Goal: Task Accomplishment & Management: Manage account settings

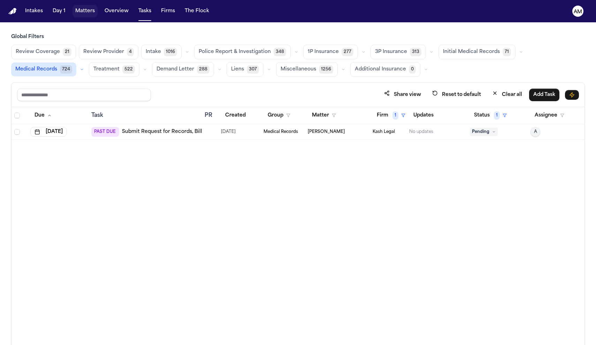
click at [91, 15] on button "Matters" at bounding box center [85, 11] width 25 height 13
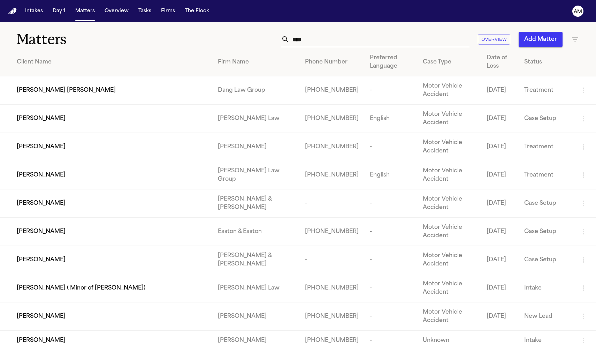
click at [314, 44] on input "****" at bounding box center [380, 39] width 180 height 15
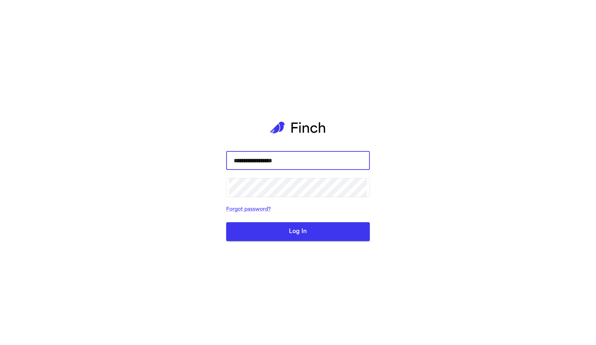
click at [298, 231] on button "Log In" at bounding box center [298, 231] width 144 height 19
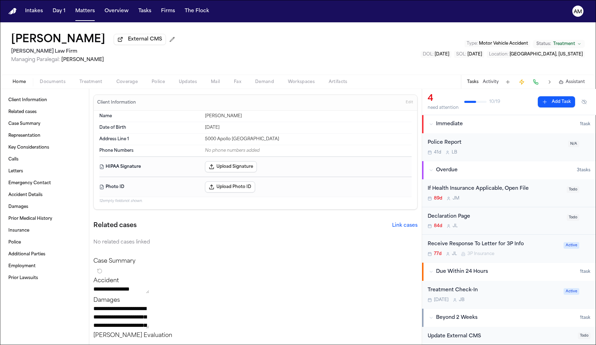
click at [471, 84] on button "Tasks" at bounding box center [473, 82] width 12 height 6
click at [506, 287] on div "Treatment Check-In" at bounding box center [494, 290] width 132 height 8
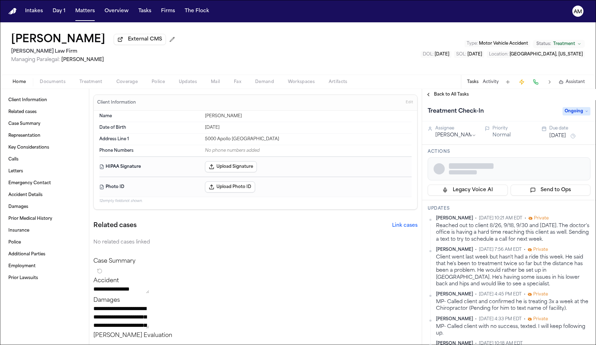
click at [510, 278] on div "Client went last week but hasn't had a ride this week. He said that he's been t…" at bounding box center [513, 270] width 154 height 33
click at [508, 274] on div "Client went last week but hasn't had a ride this week. He said that he's been t…" at bounding box center [513, 270] width 154 height 33
click at [494, 287] on div "Client went last week but hasn't had a ride this week. He said that he's been t…" at bounding box center [513, 270] width 154 height 33
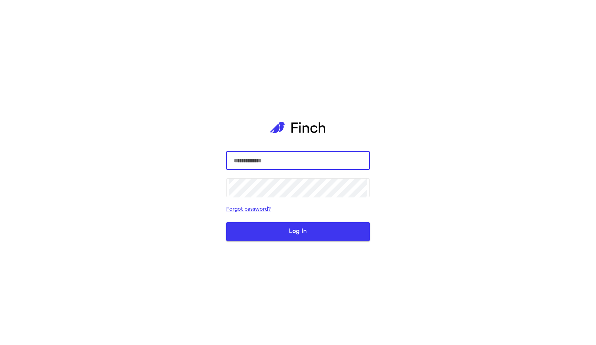
type input "**********"
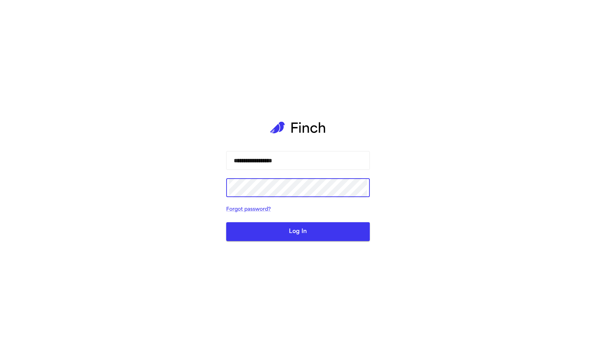
click at [477, 276] on div "**********" at bounding box center [298, 172] width 596 height 345
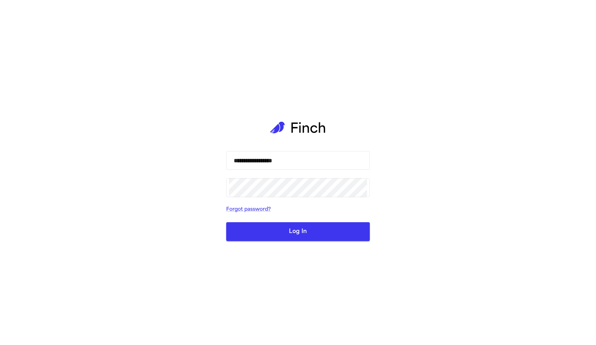
click at [477, 276] on div "**********" at bounding box center [298, 172] width 596 height 345
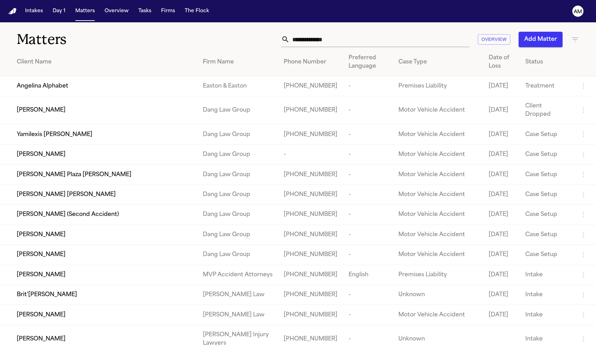
click at [385, 41] on input "text" at bounding box center [380, 39] width 180 height 15
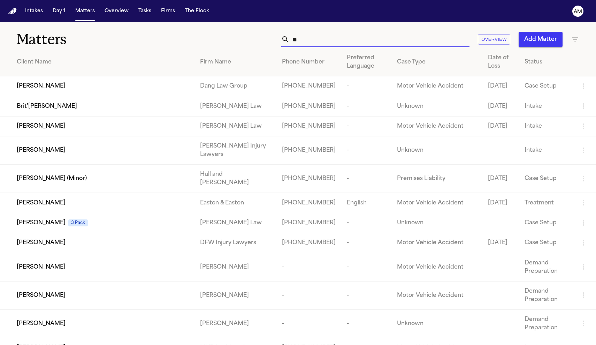
type input "*"
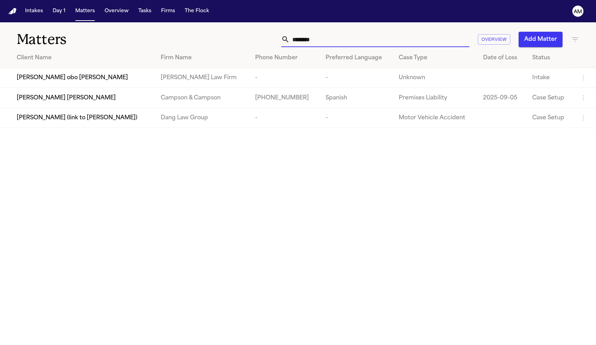
click at [299, 41] on input "********" at bounding box center [380, 39] width 180 height 15
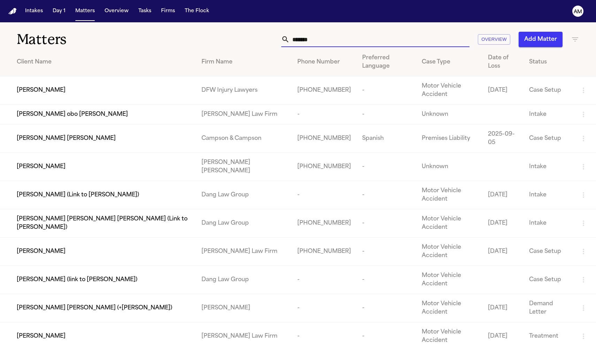
type input "********"
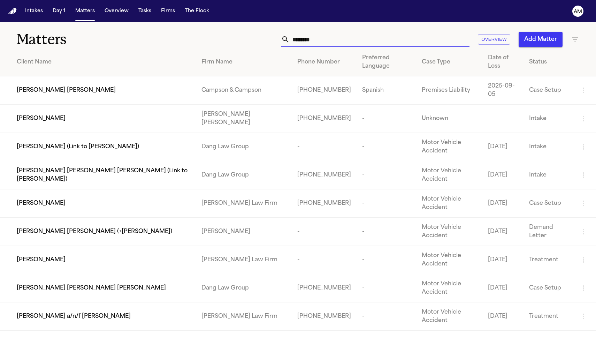
click at [43, 246] on td "Juan Alegria" at bounding box center [98, 260] width 196 height 28
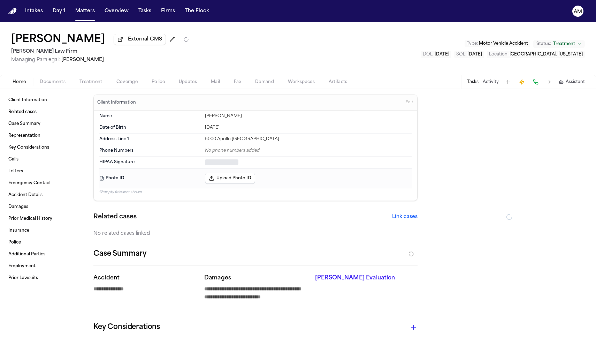
type textarea "*"
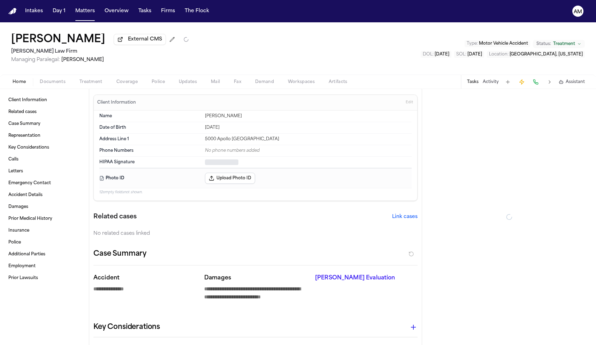
type textarea "*"
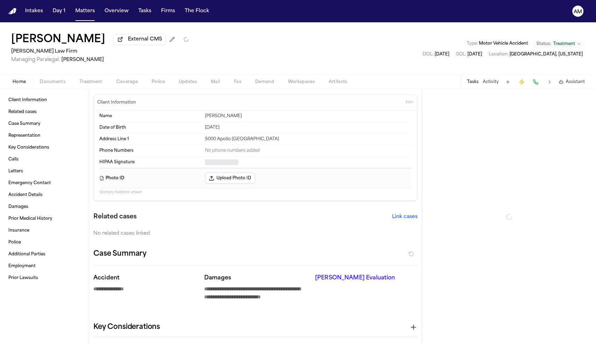
type textarea "*"
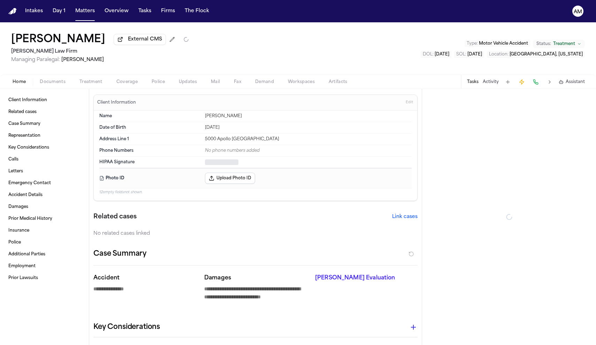
type textarea "*"
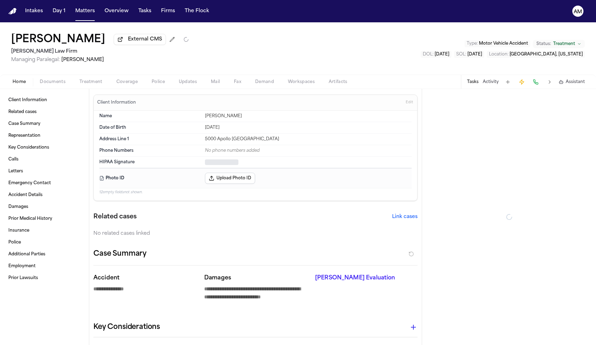
type textarea "*"
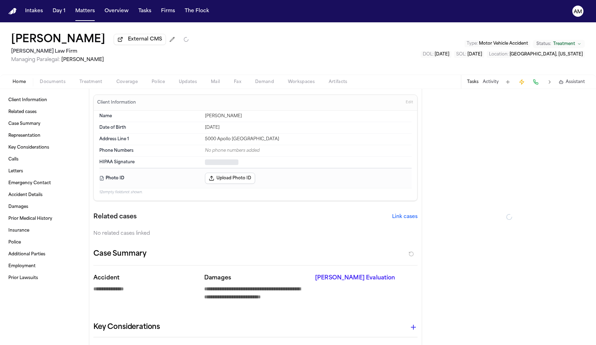
type textarea "*"
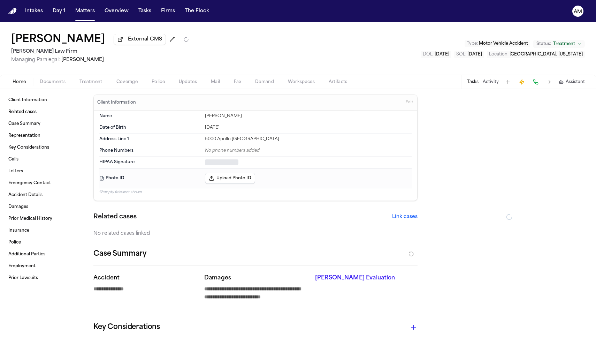
type textarea "*"
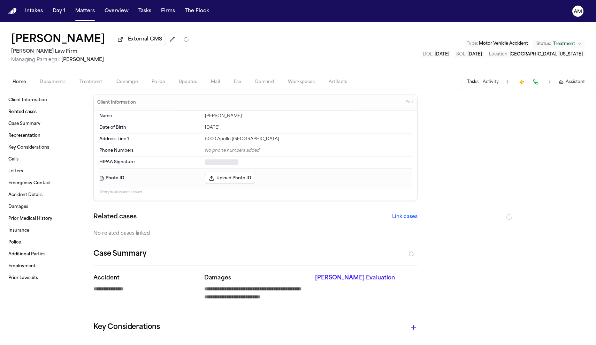
type textarea "*"
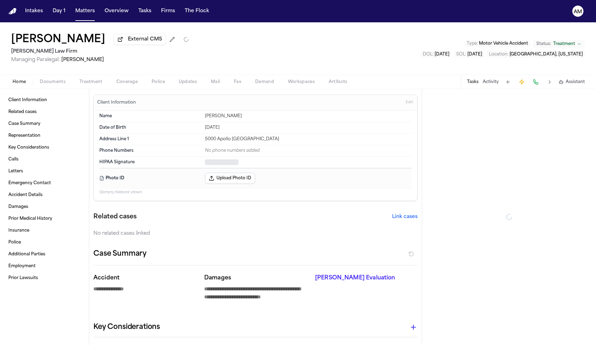
type textarea "*"
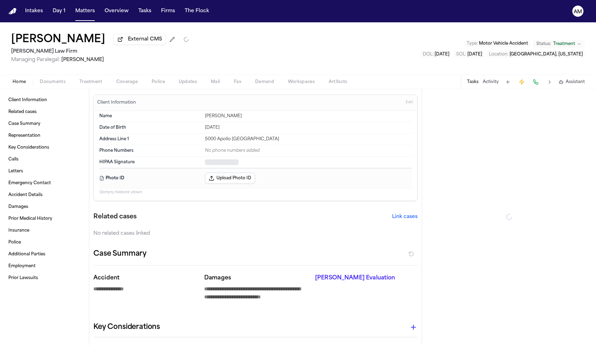
type textarea "*"
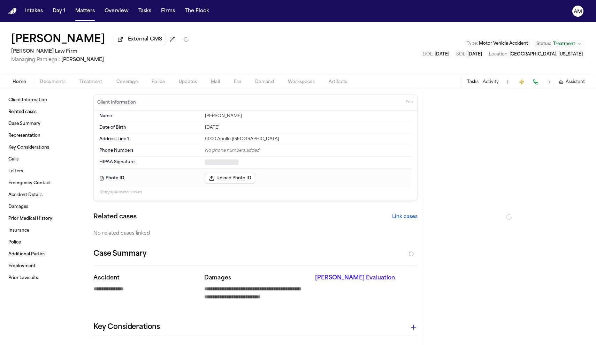
type textarea "*"
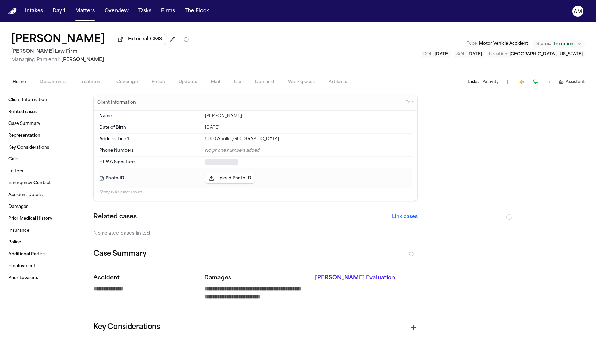
type textarea "*"
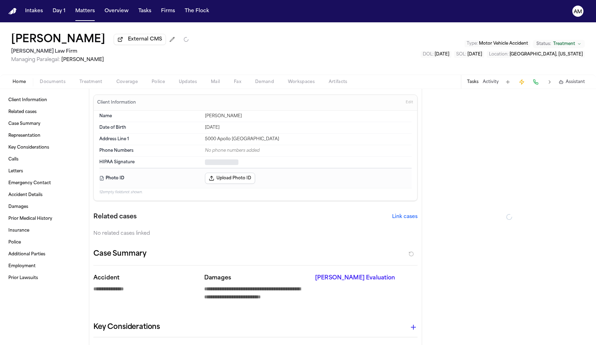
type textarea "*"
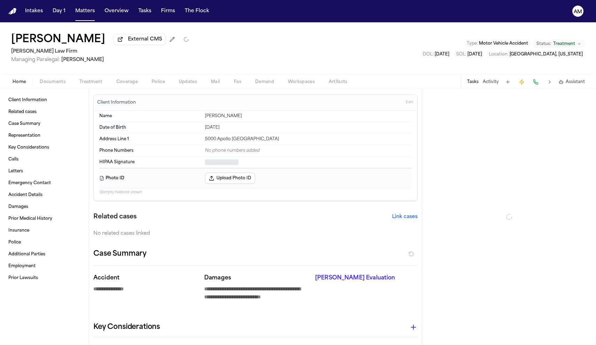
type textarea "*"
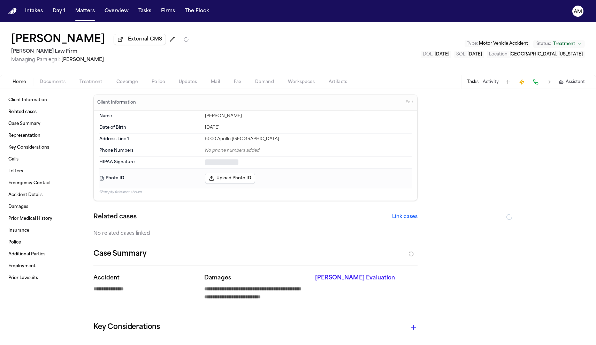
type textarea "*"
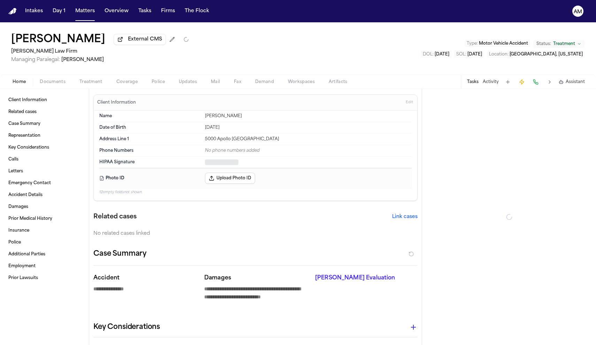
type textarea "*"
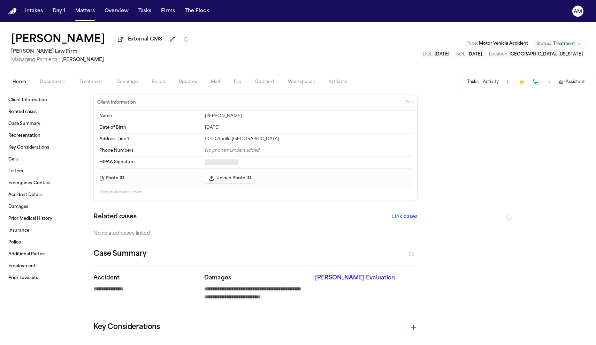
type textarea "*"
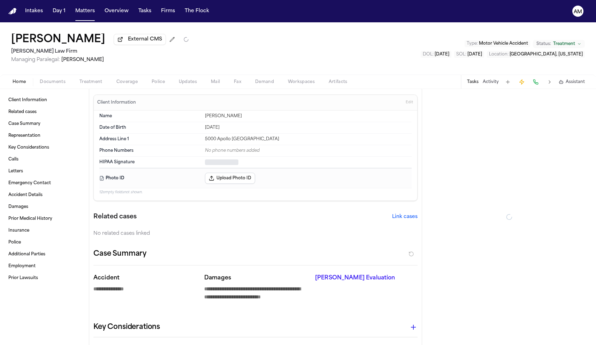
type textarea "*"
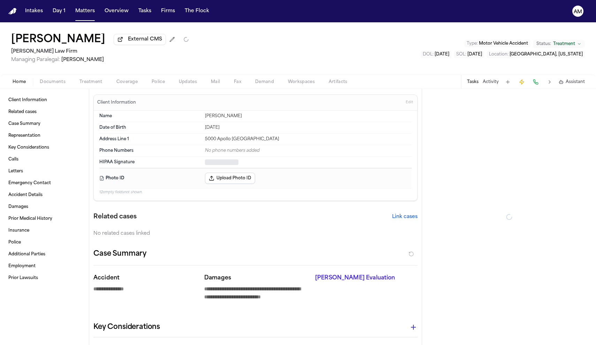
type textarea "*"
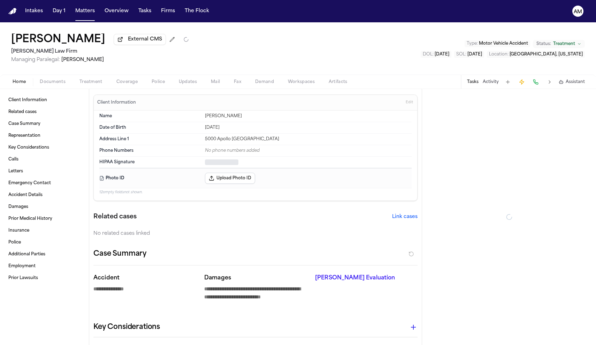
type textarea "*"
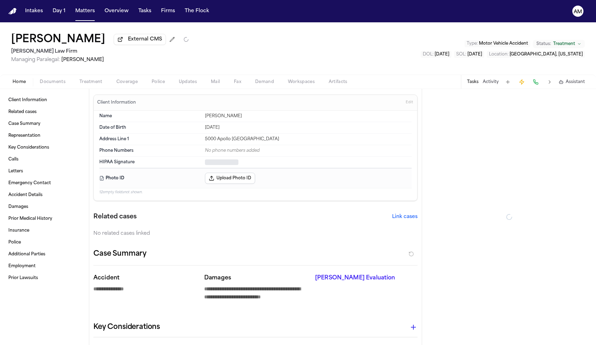
type textarea "*"
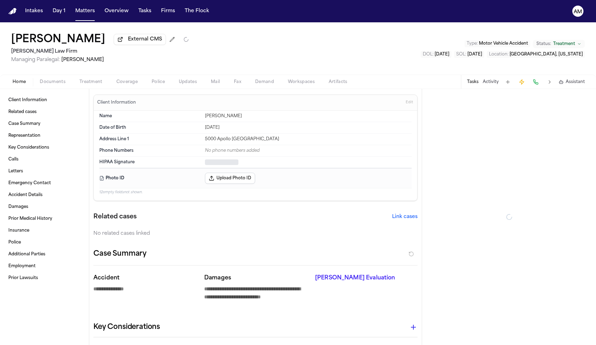
type textarea "*"
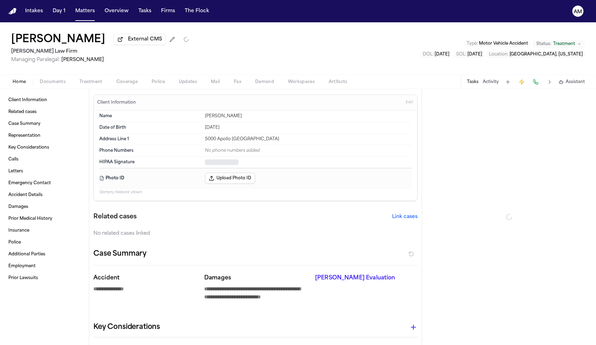
type textarea "*"
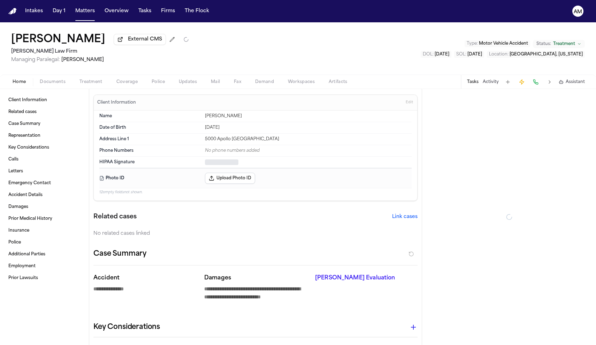
type textarea "*"
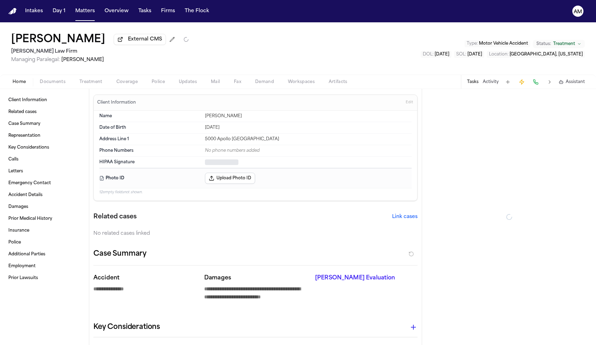
type textarea "*"
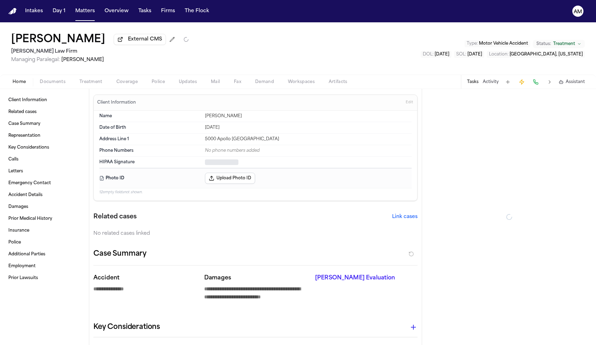
type textarea "*"
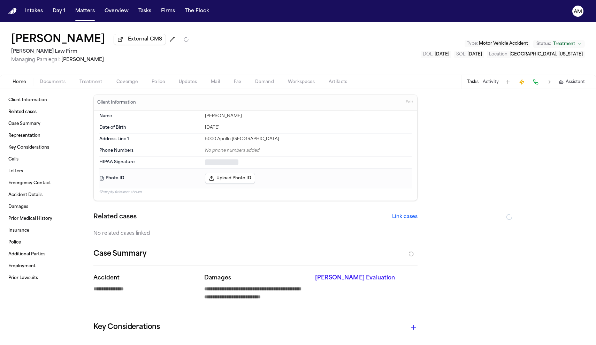
type textarea "*"
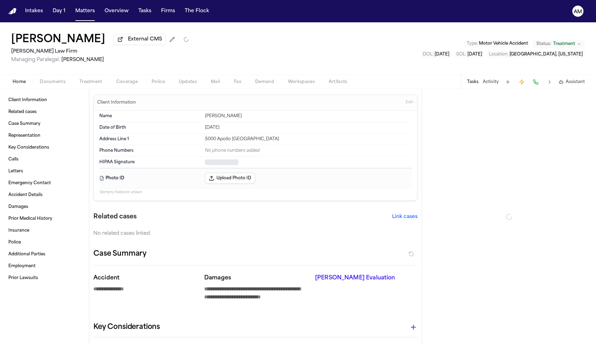
type textarea "*"
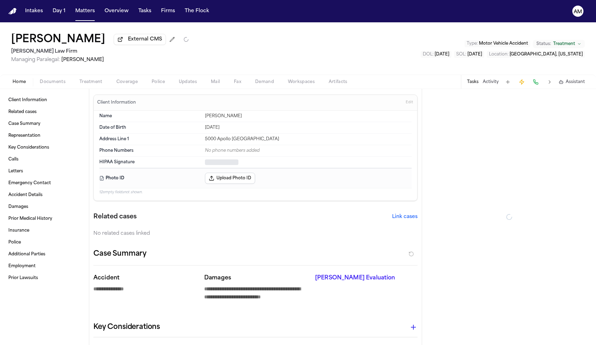
type textarea "*"
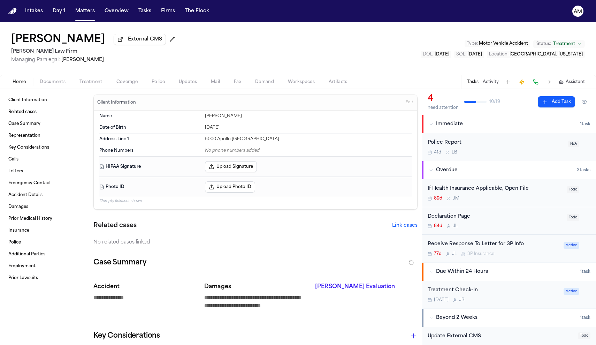
type textarea "*"
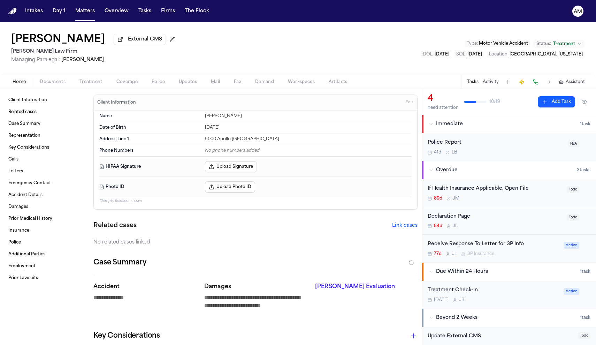
type textarea "*"
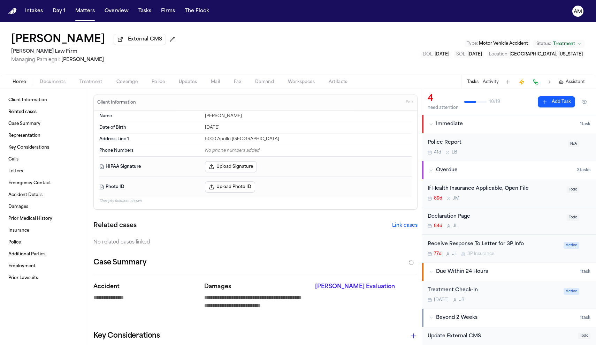
type textarea "*"
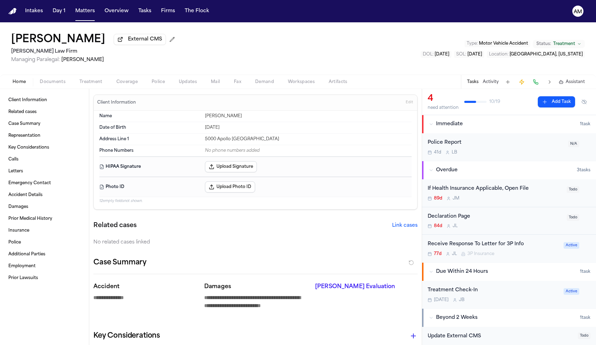
type textarea "*"
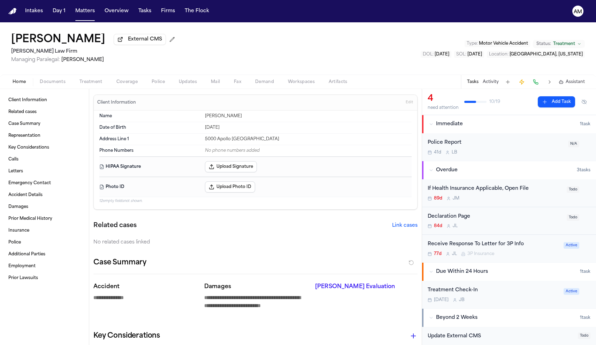
type textarea "*"
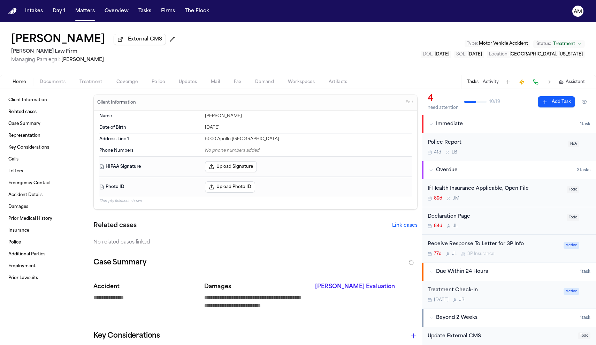
type textarea "*"
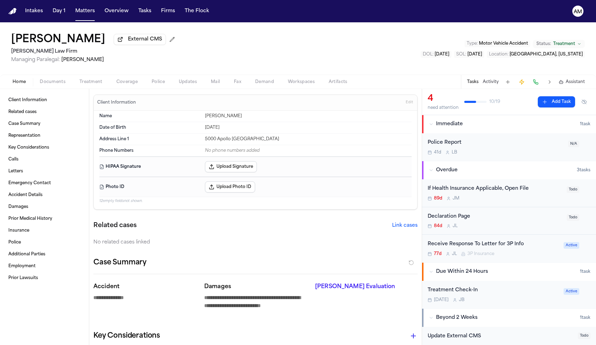
type textarea "*"
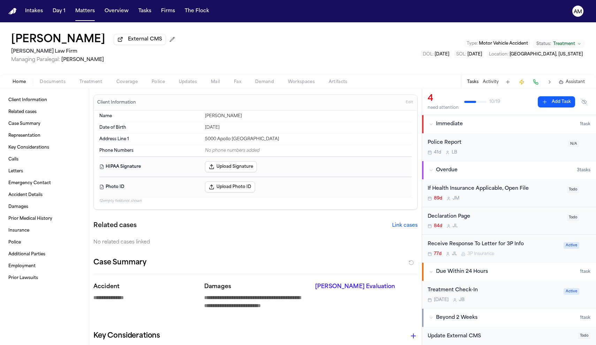
type textarea "*"
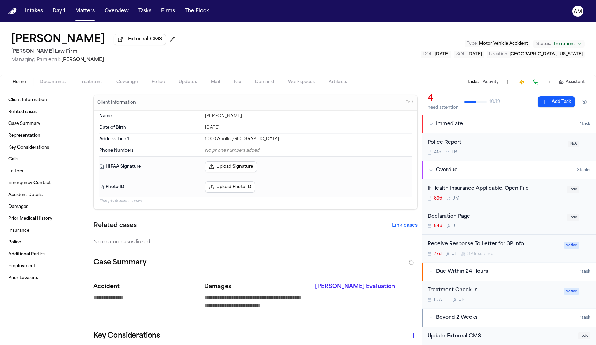
type textarea "*"
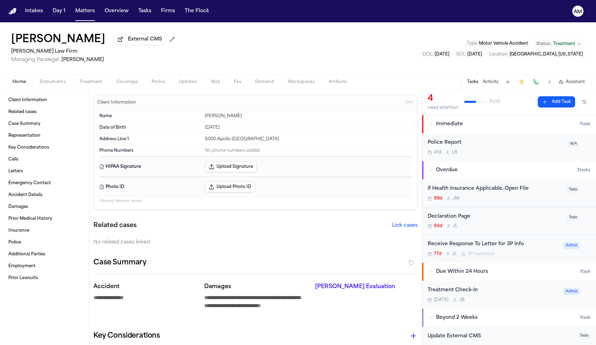
type textarea "*"
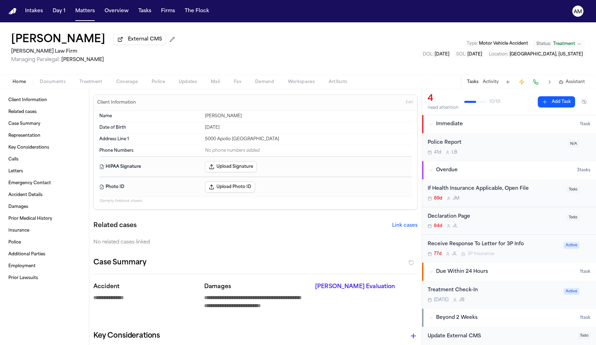
type textarea "*"
click at [477, 84] on button "Tasks" at bounding box center [473, 82] width 12 height 6
click at [490, 80] on button "Activity" at bounding box center [491, 82] width 16 height 6
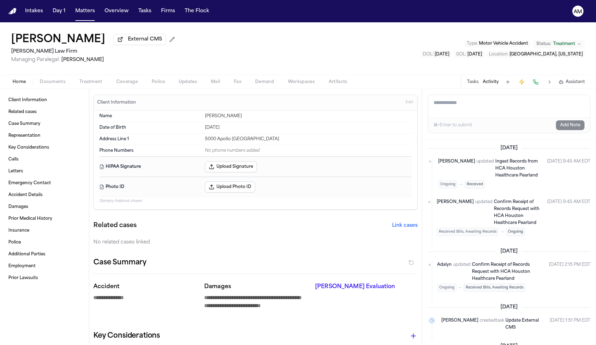
click at [471, 85] on button "Tasks" at bounding box center [473, 82] width 12 height 6
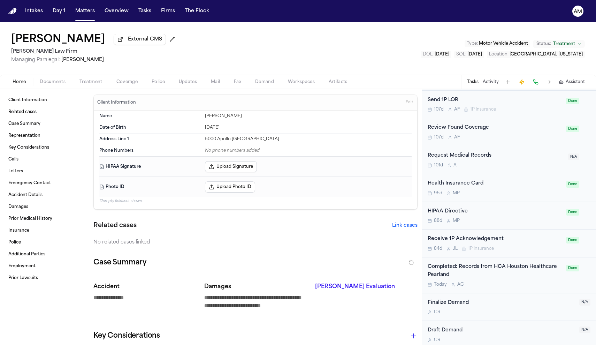
scroll to position [387, 0]
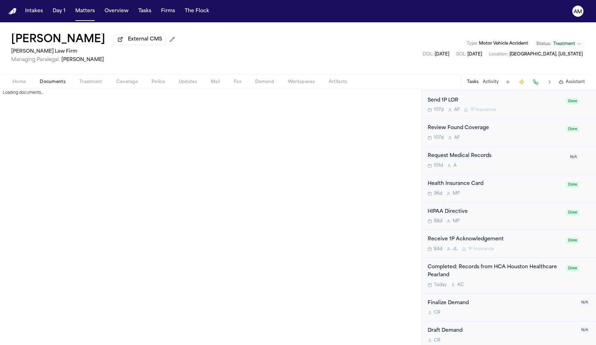
click at [41, 84] on span "Documents" at bounding box center [53, 82] width 26 height 6
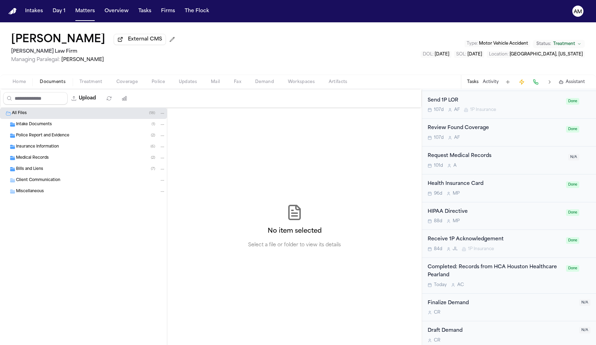
click at [50, 157] on div "Medical Records ( 2 )" at bounding box center [91, 158] width 150 height 6
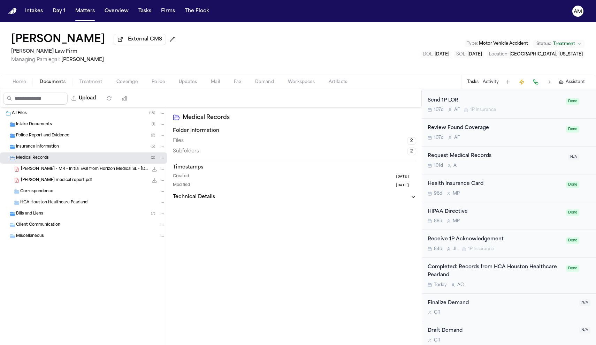
click at [51, 168] on span "J. Alegria - MR - Initial Eval from Horizon Medical SL - 8.12.25" at bounding box center [84, 169] width 127 height 6
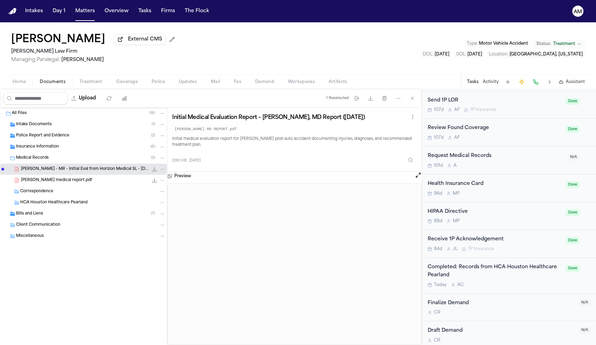
click at [56, 183] on span "Juan Alegria medical report.pdf" at bounding box center [56, 180] width 71 height 6
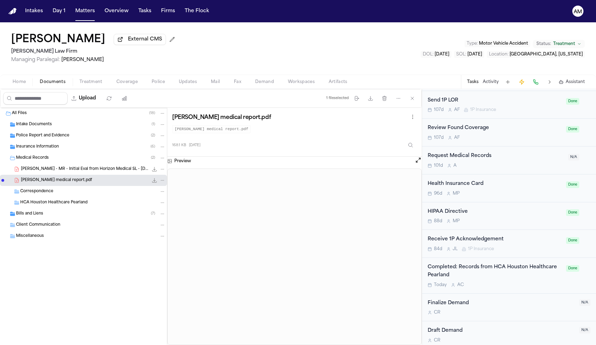
click at [44, 173] on div "J. Alegria - MR - Initial Eval from Horizon Medical SL - 8.12.25 239.1 KB • PDF" at bounding box center [93, 169] width 145 height 7
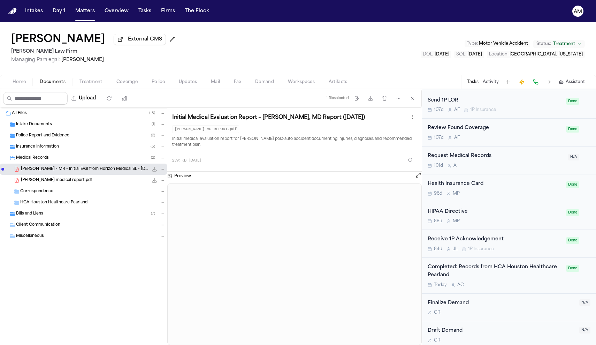
click at [60, 212] on div "Bills and Liens ( 7 )" at bounding box center [83, 213] width 167 height 11
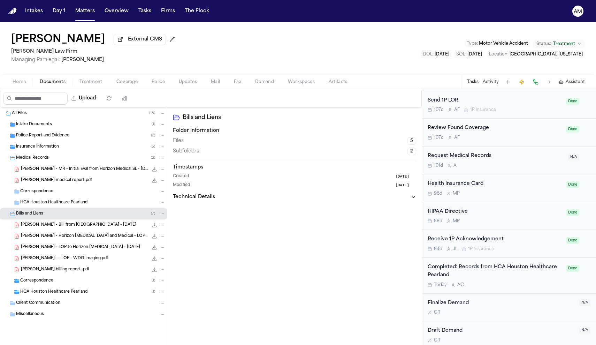
click at [69, 227] on span "J. Alegria - Bill from Horizon Medical Center - 8.12.25" at bounding box center [78, 225] width 115 height 6
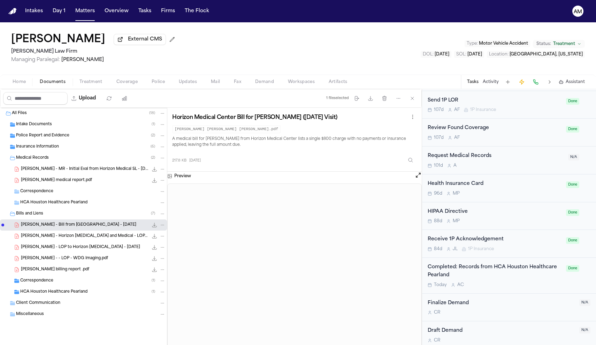
click at [85, 172] on span "J. Alegria - MR - Initial Eval from Horizon Medical SL - 8.12.25" at bounding box center [84, 169] width 127 height 6
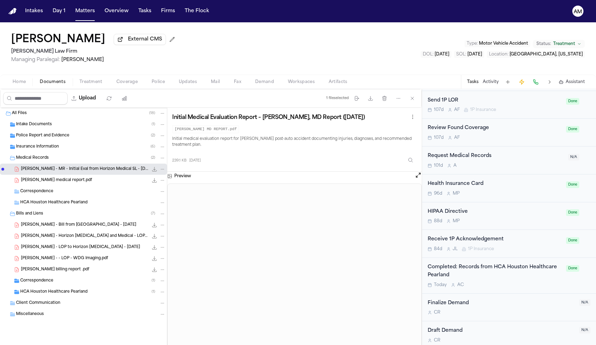
click at [91, 227] on span "J. Alegria - Bill from Horizon Medical Center - 8.12.25" at bounding box center [78, 225] width 115 height 6
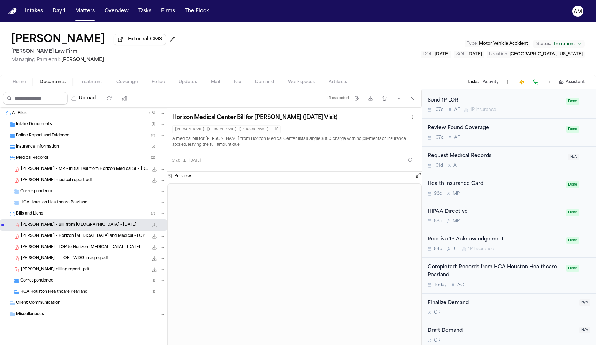
click at [82, 273] on div "Juan Alegria billing report .pdf 72.9 KB • PDF" at bounding box center [93, 269] width 145 height 7
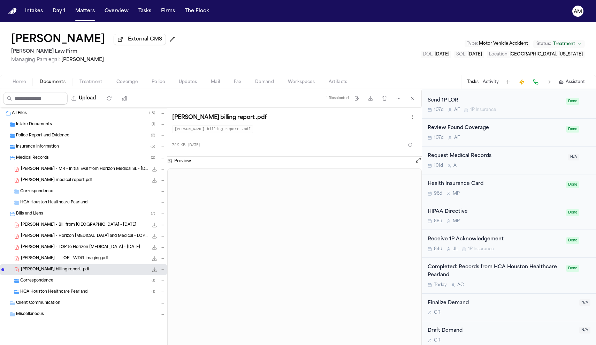
click at [46, 296] on div "HCA Houston Healthcare Pearland ( 1 )" at bounding box center [83, 291] width 167 height 11
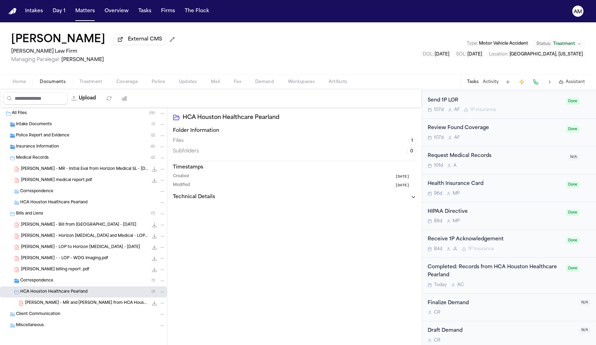
click at [53, 304] on span "J. Alegria - MR and Bills from HCA Houston Healthcare Pearland - 4.3.25 to 4.4.…" at bounding box center [86, 303] width 123 height 6
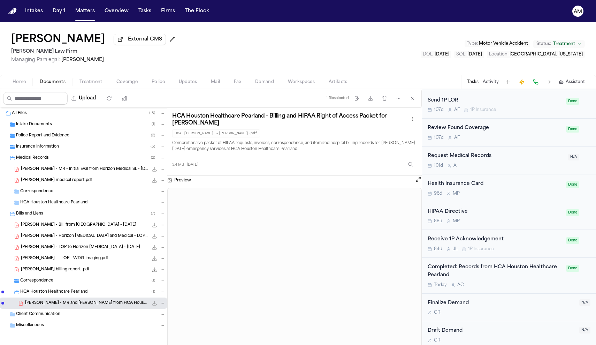
click at [209, 37] on div "Juan Alegria External CMS Hecht Law Firm Managing Paralegal: Jessica Barrett Ty…" at bounding box center [298, 48] width 596 height 52
click at [83, 7] on button "Matters" at bounding box center [85, 11] width 25 height 13
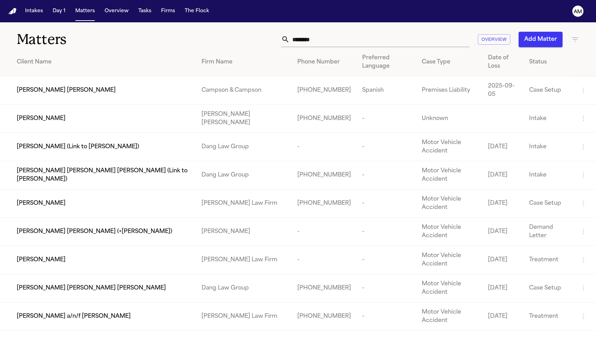
click at [319, 46] on input "********" at bounding box center [380, 39] width 180 height 15
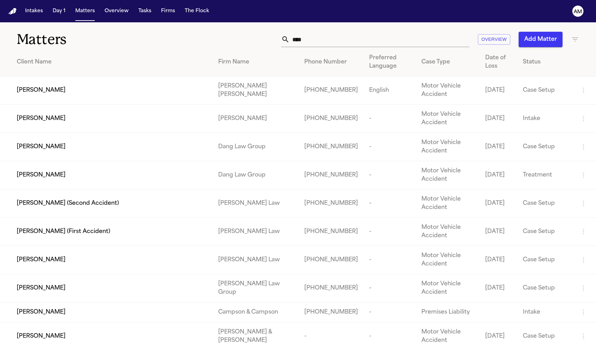
click at [357, 34] on input "****" at bounding box center [380, 39] width 180 height 15
click at [353, 40] on input "****" at bounding box center [380, 39] width 180 height 15
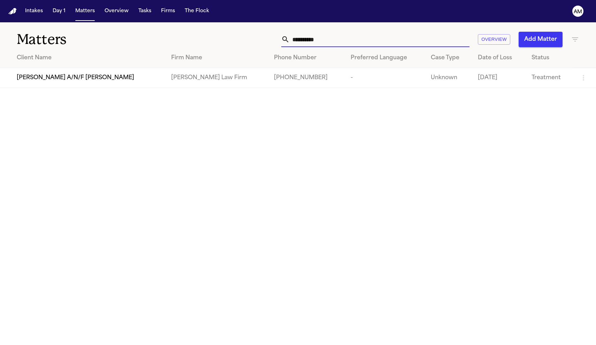
click at [62, 80] on span "Edgar Lucio A/N/F Liam Lucio" at bounding box center [76, 78] width 118 height 8
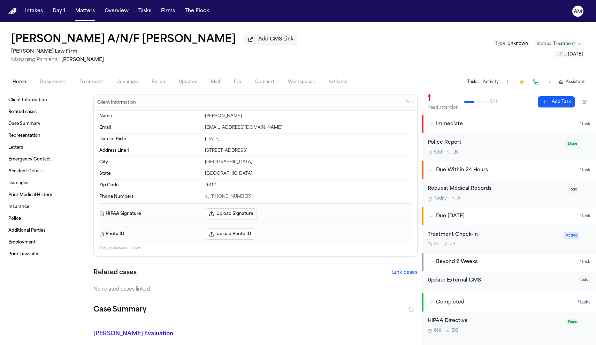
click at [537, 207] on div "Request Medical Records Today A Todo" at bounding box center [509, 193] width 174 height 28
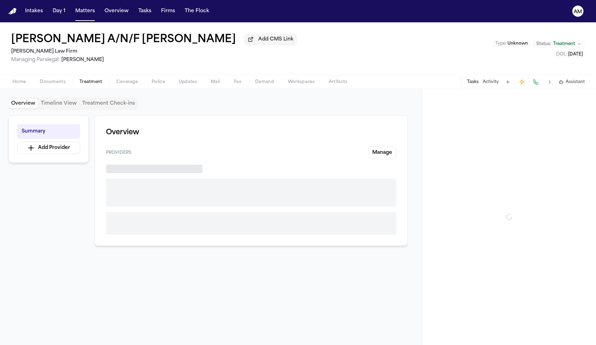
click at [85, 83] on span "Treatment" at bounding box center [91, 82] width 23 height 6
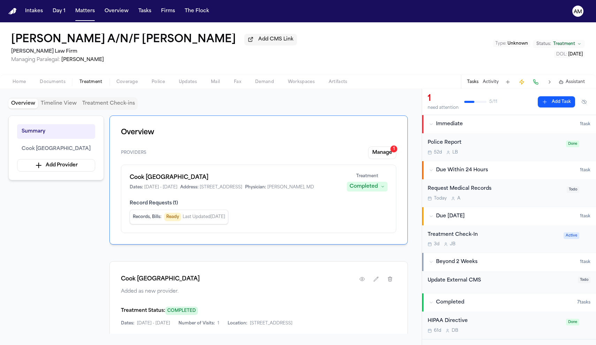
click at [67, 159] on div "Summary Cook Children's Medical Center Add Provider" at bounding box center [56, 147] width 96 height 65
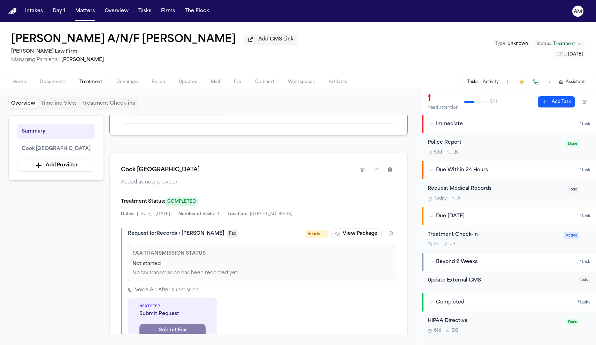
scroll to position [111, 0]
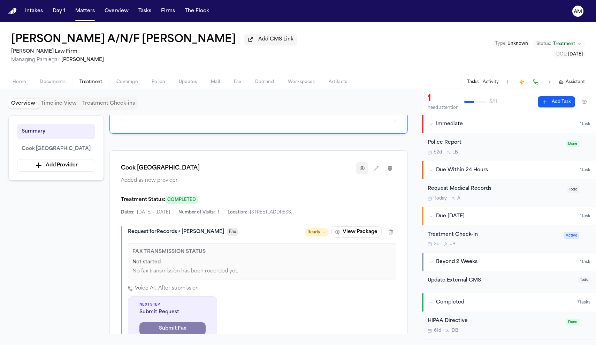
click at [360, 171] on icon "button" at bounding box center [363, 168] width 6 height 6
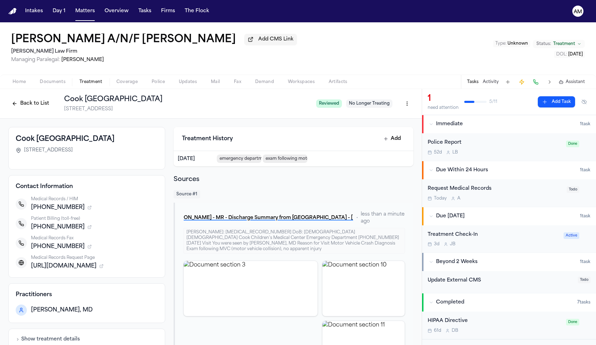
click at [24, 153] on div "801 7th Ave, Fort Worth, TX 76104" at bounding box center [87, 150] width 142 height 7
drag, startPoint x: 25, startPoint y: 151, endPoint x: 66, endPoint y: 151, distance: 40.5
click at [66, 151] on span "801 7th Ave, Fort Worth, TX 76104" at bounding box center [48, 150] width 49 height 7
click at [88, 249] on icon "button" at bounding box center [90, 246] width 4 height 4
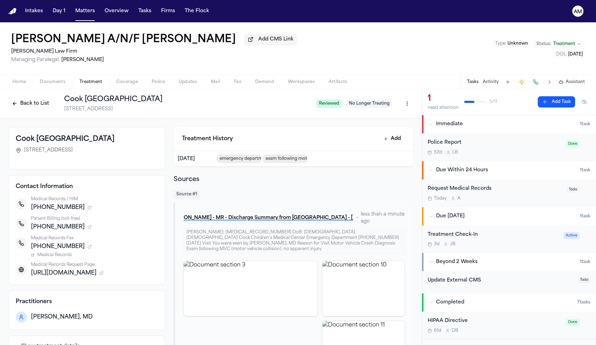
click at [65, 256] on span "Medical Records" at bounding box center [54, 255] width 35 height 6
click at [37, 153] on span "801 7th Ave, Fort Worth, TX 76104" at bounding box center [48, 150] width 49 height 7
drag, startPoint x: 25, startPoint y: 152, endPoint x: 53, endPoint y: 153, distance: 27.9
click at [53, 153] on span "801 7th Ave, Fort Worth, TX 76104" at bounding box center [48, 150] width 49 height 7
copy span "801 7th Ave,"
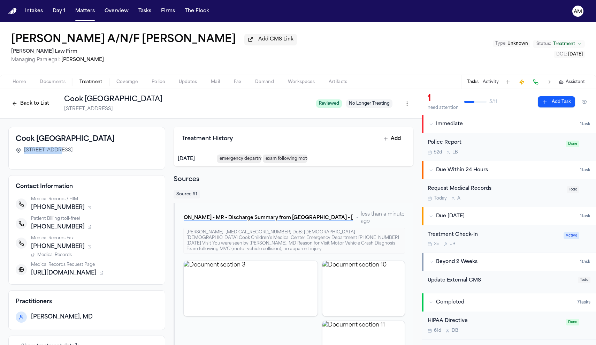
click at [492, 201] on div "Today A" at bounding box center [495, 199] width 135 height 6
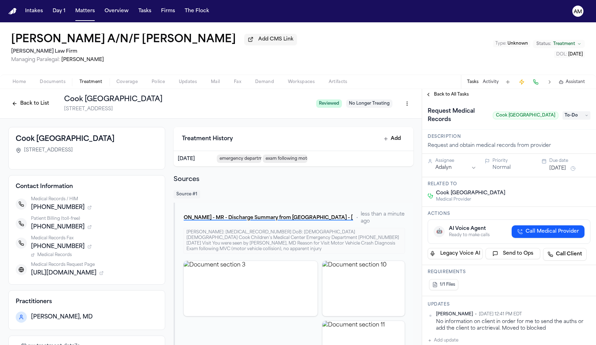
click at [567, 175] on div "Assignee Adalyn Priority Normal Due date Oct 13, 2025" at bounding box center [509, 165] width 174 height 23
click at [566, 172] on button "Oct 13, 2025" at bounding box center [558, 168] width 17 height 7
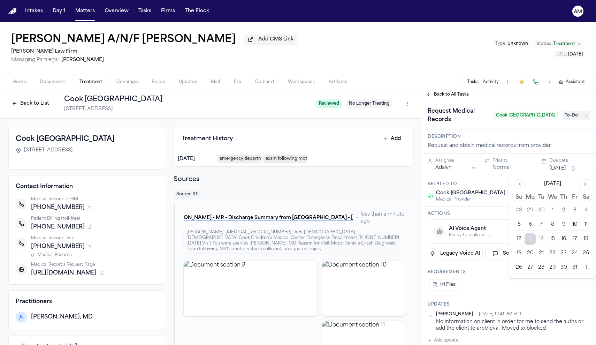
click at [569, 114] on span "To-Do" at bounding box center [577, 115] width 28 height 8
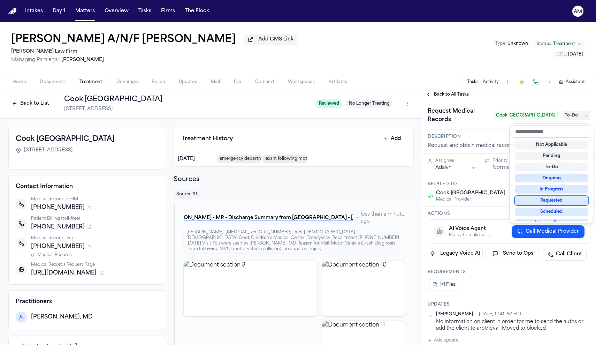
click at [555, 203] on div "Requested" at bounding box center [551, 200] width 73 height 8
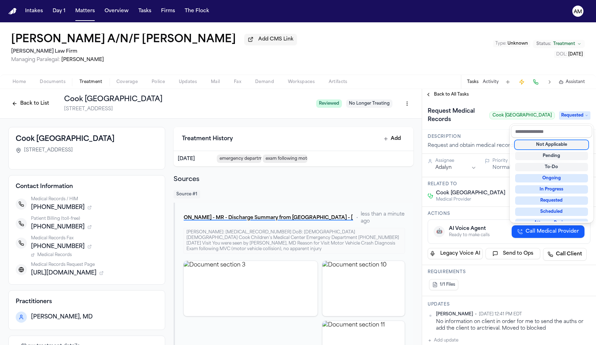
click at [536, 102] on div "Request Medical Records Cook Children's Medical Center Requested" at bounding box center [509, 115] width 174 height 30
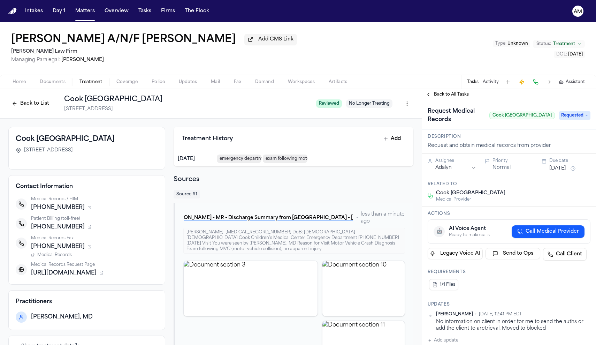
click at [559, 172] on button "Oct 13, 2025" at bounding box center [558, 168] width 17 height 7
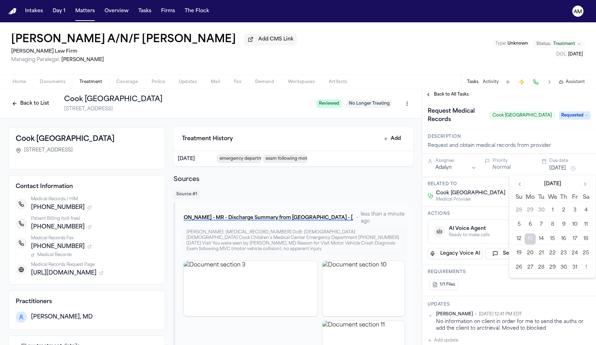
click at [554, 240] on button "15" at bounding box center [552, 238] width 11 height 11
click at [510, 142] on div "Description Request and obtain medical records from provider" at bounding box center [509, 142] width 174 height 24
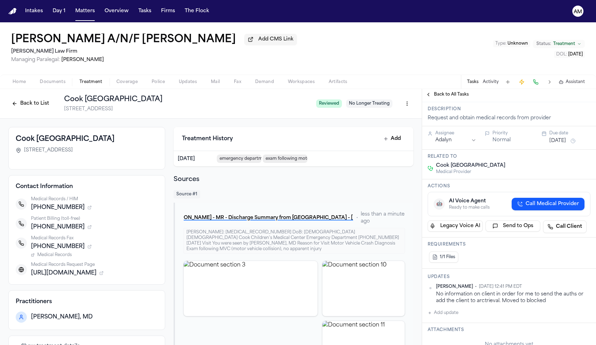
scroll to position [32, 0]
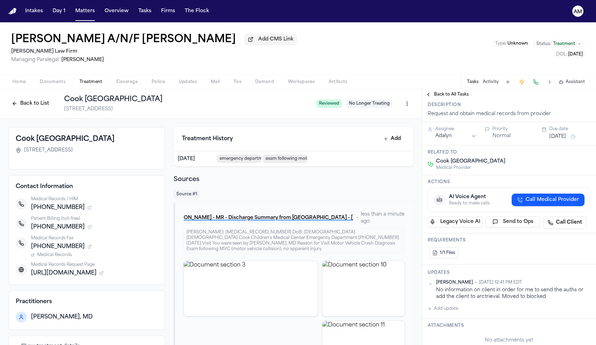
click at [449, 308] on button "Add update" at bounding box center [443, 308] width 31 height 8
click at [441, 332] on button "Private" at bounding box center [442, 331] width 6 height 6
click at [460, 314] on textarea "Add your update" at bounding box center [513, 314] width 149 height 14
click at [458, 314] on textarea "Add your update" at bounding box center [513, 314] width 149 height 14
click at [526, 310] on textarea "**********" at bounding box center [513, 314] width 149 height 14
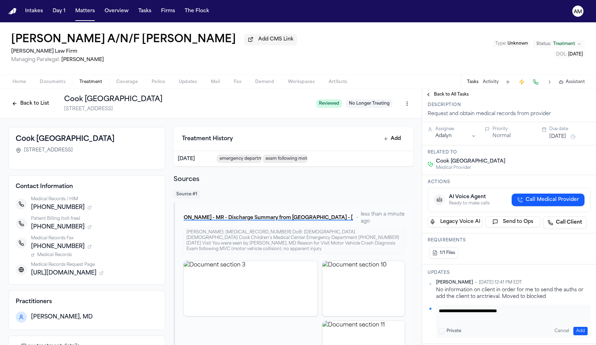
click at [521, 312] on textarea "**********" at bounding box center [513, 314] width 149 height 14
paste textarea "*********"
click at [519, 311] on textarea "**********" at bounding box center [513, 314] width 149 height 14
click at [584, 329] on button "Add" at bounding box center [581, 331] width 14 height 8
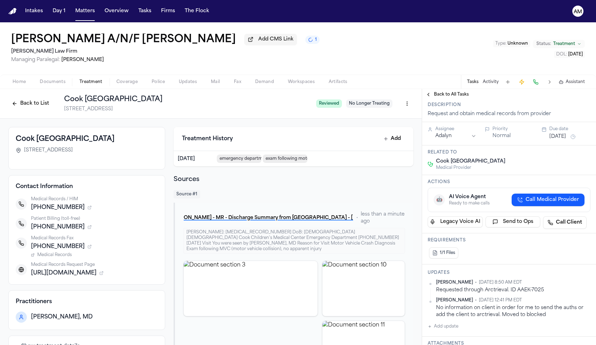
click at [35, 104] on button "Back to List" at bounding box center [30, 103] width 44 height 11
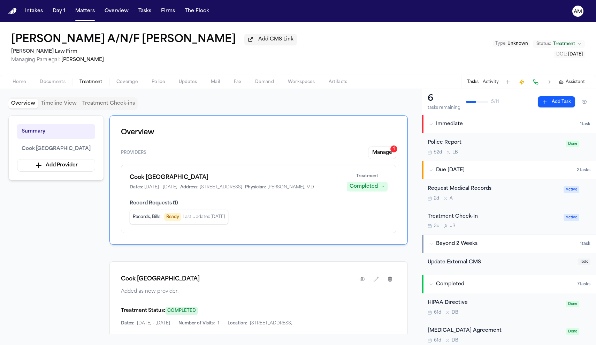
click at [362, 68] on div "Edgar Lucio A/N/F Liam Lucio Add CMS Link Ruy Mireles Law Firm Managing Paraleg…" at bounding box center [298, 48] width 596 height 52
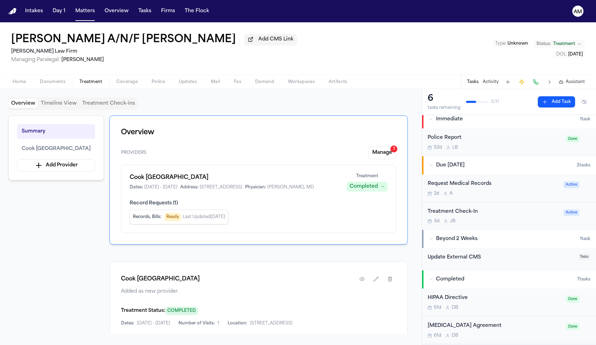
scroll to position [1, 0]
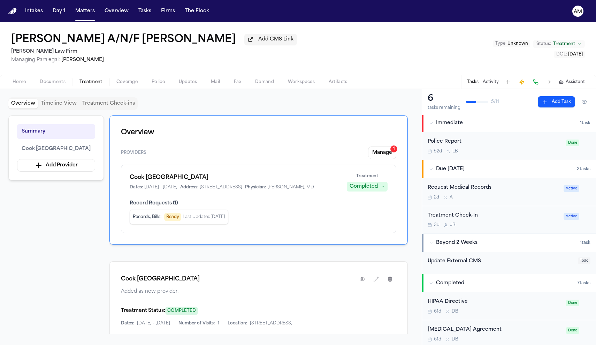
click at [483, 197] on div "2d A" at bounding box center [494, 198] width 132 height 6
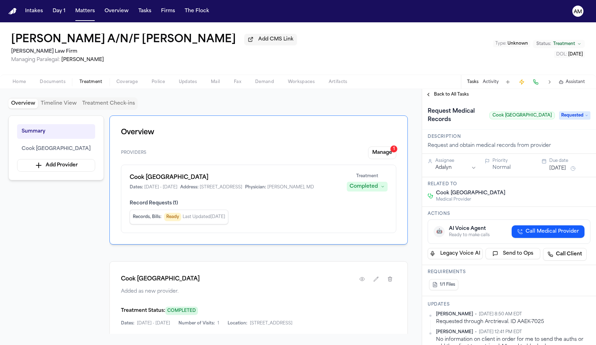
click at [444, 96] on span "Back to All Tasks" at bounding box center [451, 95] width 35 height 6
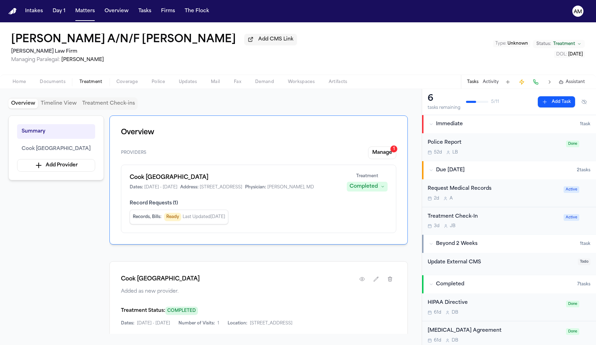
click at [366, 32] on div "Edgar Lucio A/N/F Liam Lucio Add CMS Link Ruy Mireles Law Firm Managing Paraleg…" at bounding box center [298, 48] width 596 height 52
click at [86, 11] on button "Matters" at bounding box center [85, 11] width 25 height 13
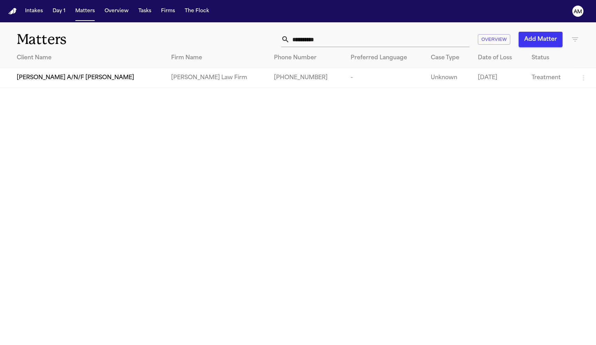
click at [300, 43] on input "**********" at bounding box center [380, 39] width 180 height 15
click at [333, 42] on input "**********" at bounding box center [380, 39] width 180 height 15
click at [80, 82] on span "Edgar Lucio A/N/F Jayden Lucio" at bounding box center [76, 78] width 118 height 8
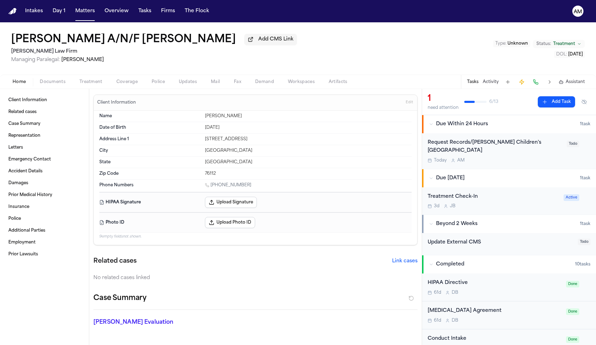
click at [523, 158] on div "Today A M" at bounding box center [495, 161] width 135 height 6
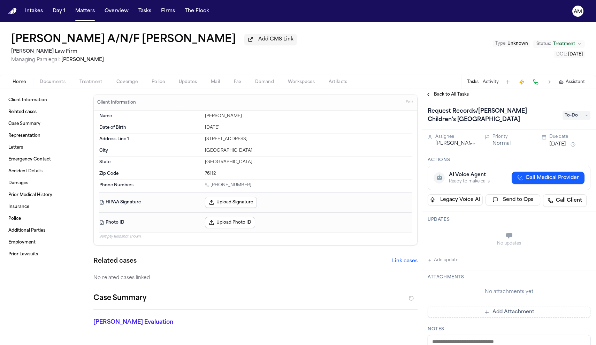
click at [575, 117] on span "To-Do" at bounding box center [577, 115] width 28 height 8
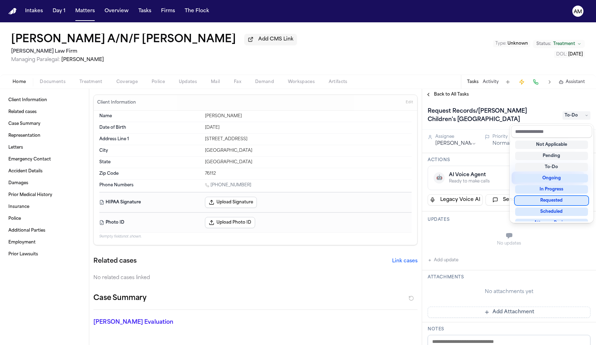
click at [554, 201] on div "Requested" at bounding box center [551, 200] width 73 height 8
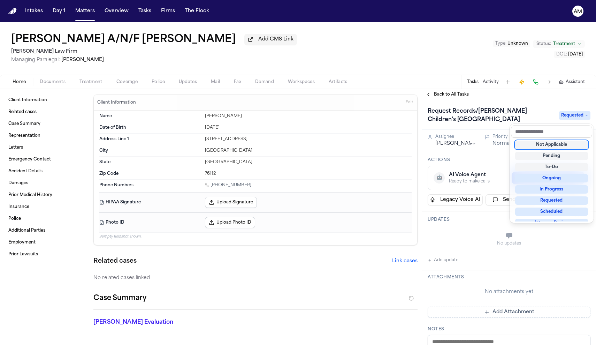
click at [564, 102] on div "Request Records/Bills - Cook's Children's Medical Center Requested" at bounding box center [509, 115] width 174 height 30
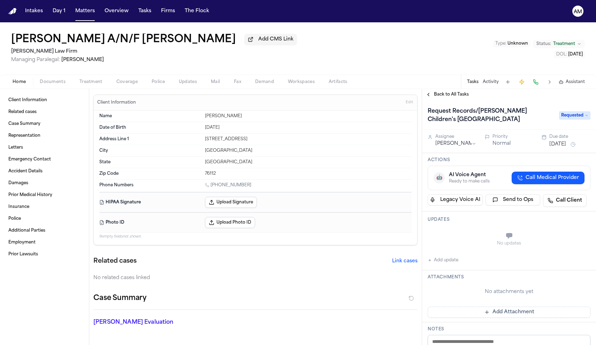
click at [557, 143] on button "Oct 13, 2025" at bounding box center [558, 144] width 17 height 7
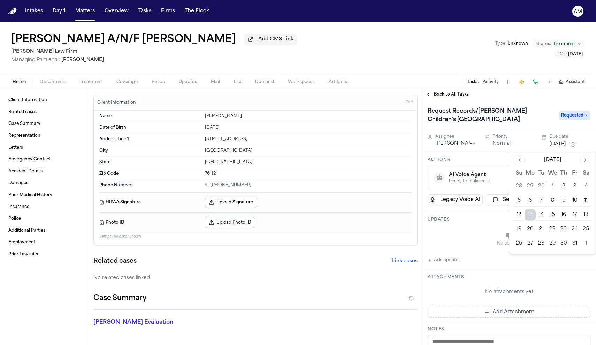
click at [551, 219] on button "15" at bounding box center [552, 214] width 11 height 11
click at [501, 125] on h1 "Request Records/Bills - Cook's Children's Medical Center" at bounding box center [490, 116] width 130 height 20
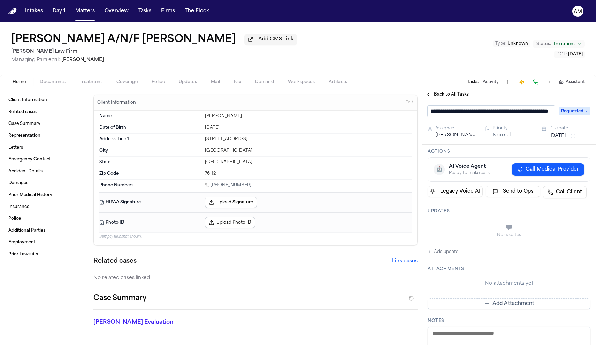
scroll to position [0, 39]
click at [444, 257] on div "No updates Add update" at bounding box center [509, 238] width 163 height 38
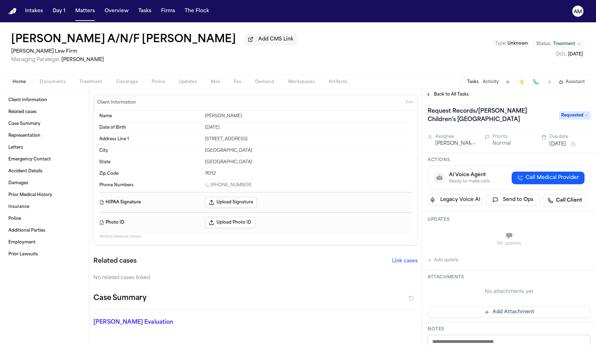
click at [442, 259] on button "Add update" at bounding box center [443, 260] width 31 height 8
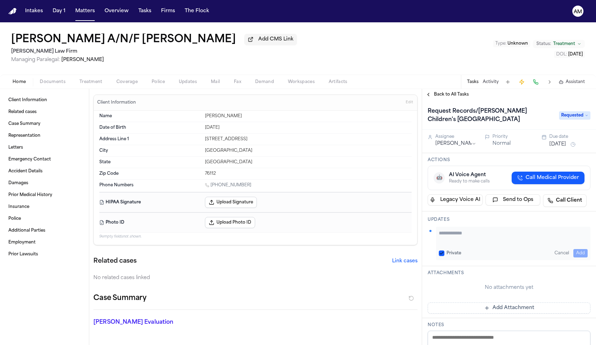
click at [442, 254] on button "Private" at bounding box center [442, 253] width 6 height 6
click at [458, 237] on textarea "Add your update" at bounding box center [513, 236] width 149 height 14
click at [574, 254] on button "Add" at bounding box center [581, 253] width 14 height 8
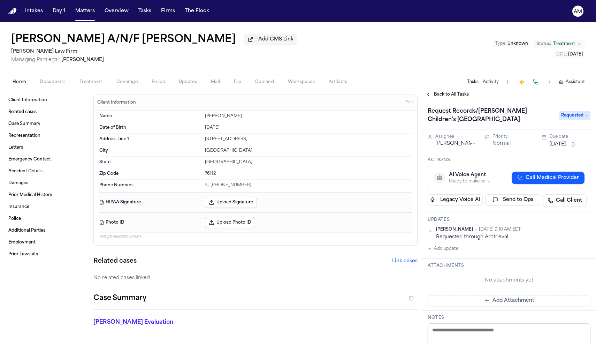
click at [534, 1] on nav "Intakes Day 1 Matters Overview Tasks Firms The Flock AM" at bounding box center [298, 11] width 596 height 22
click at [75, 15] on button "Matters" at bounding box center [85, 11] width 25 height 13
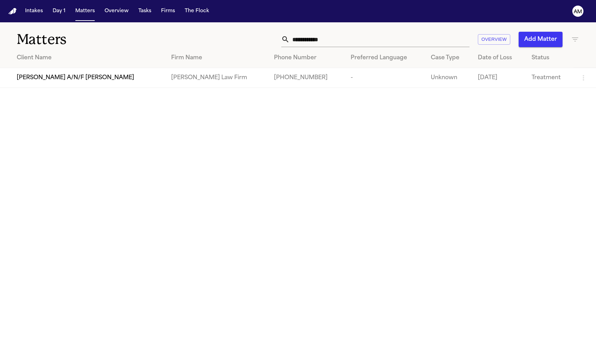
click at [431, 34] on input "**********" at bounding box center [380, 39] width 180 height 15
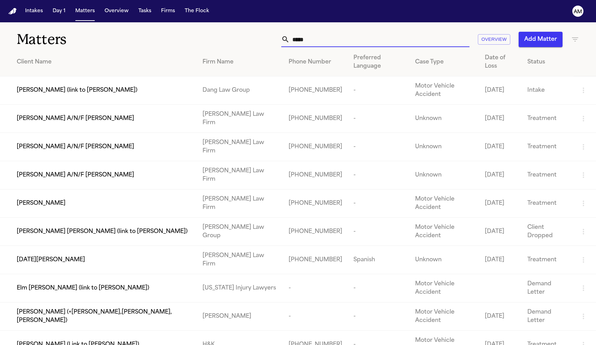
click at [98, 171] on span "Edgar Lucio A/N/F Itzayana Lucio" at bounding box center [76, 175] width 118 height 8
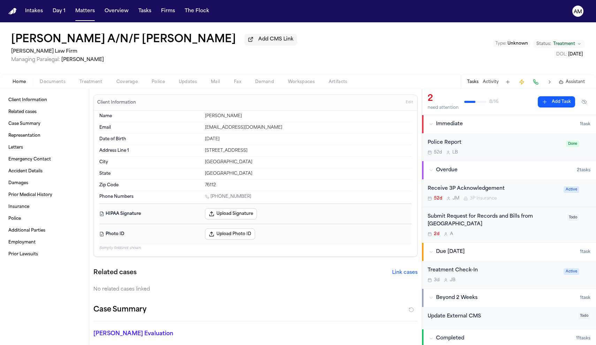
click at [523, 232] on div "2d A" at bounding box center [495, 234] width 135 height 6
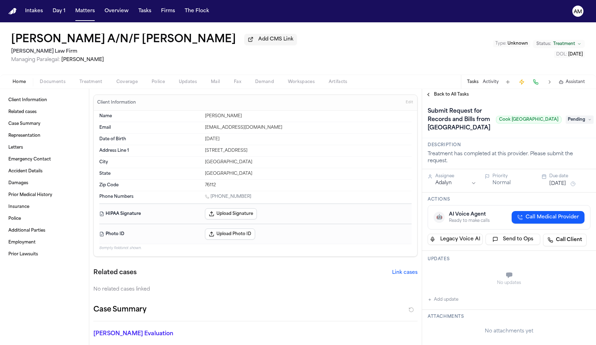
click at [440, 304] on button "Add update" at bounding box center [443, 299] width 31 height 8
click at [440, 295] on button "Private" at bounding box center [442, 293] width 6 height 6
click at [475, 281] on div "Updates Private Cancel Add" at bounding box center [509, 278] width 174 height 55
click at [470, 283] on textarea "Add your update" at bounding box center [513, 276] width 149 height 14
click at [521, 283] on textarea "**********" at bounding box center [513, 276] width 149 height 14
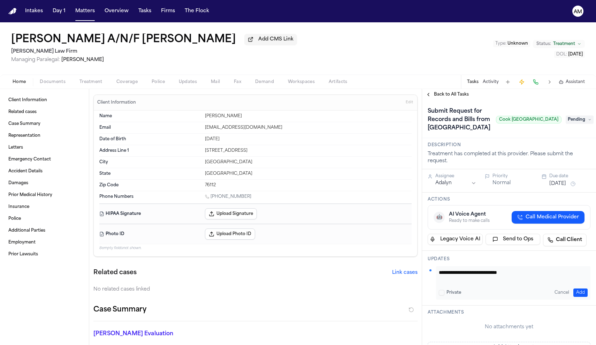
paste textarea "*********"
click at [520, 283] on textarea "**********" at bounding box center [513, 276] width 149 height 14
click at [584, 297] on button "Add" at bounding box center [581, 292] width 14 height 8
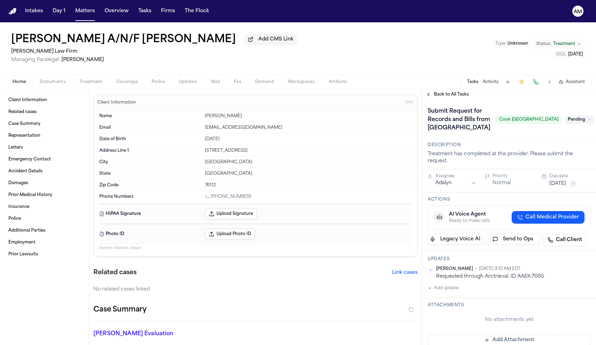
click at [581, 124] on span "Pending" at bounding box center [580, 119] width 28 height 8
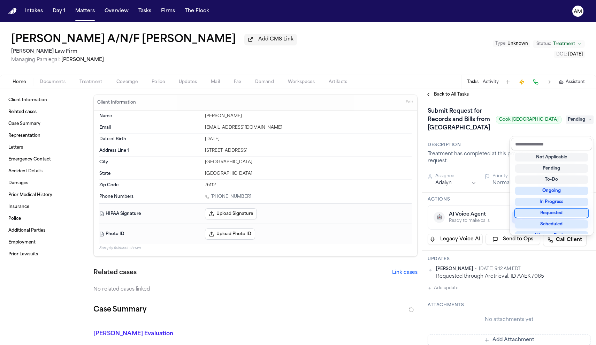
click at [553, 213] on div "Requested" at bounding box center [551, 213] width 73 height 8
click at [583, 92] on div "**********" at bounding box center [509, 217] width 174 height 256
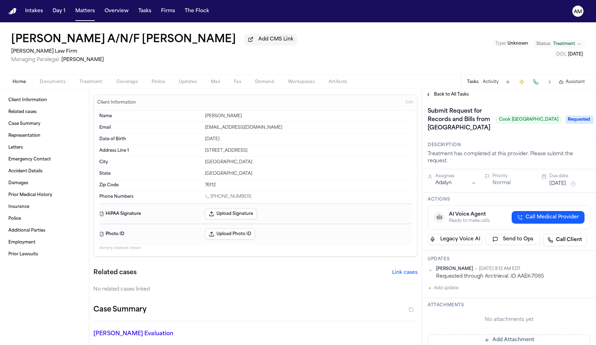
click at [562, 187] on button "Oct 11, 2025" at bounding box center [558, 183] width 17 height 7
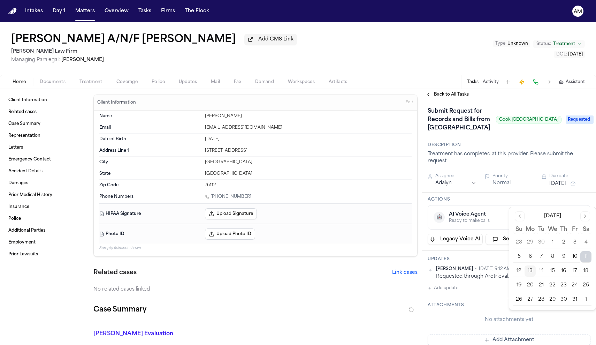
click at [551, 272] on button "15" at bounding box center [552, 270] width 11 height 11
click at [550, 165] on div "Treatment has completed at this provider. Please submit the request." at bounding box center [509, 158] width 163 height 14
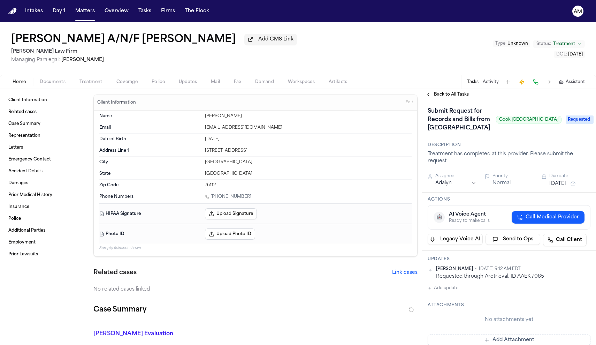
click at [440, 95] on span "Back to All Tasks" at bounding box center [451, 95] width 35 height 6
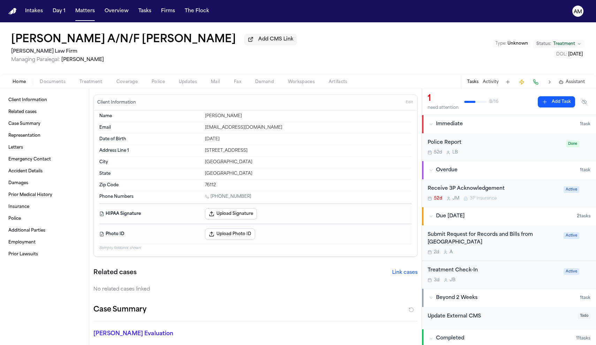
click at [517, 253] on div "2d A" at bounding box center [494, 252] width 132 height 6
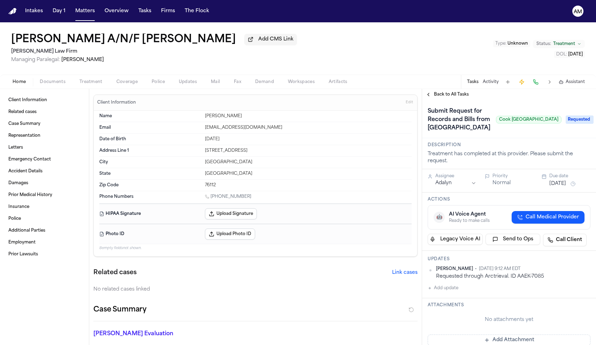
click at [428, 97] on button "Back to All Tasks" at bounding box center [447, 95] width 50 height 6
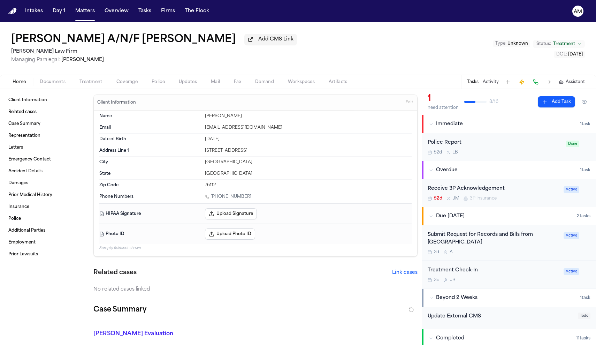
click at [76, 82] on button "Treatment" at bounding box center [91, 82] width 37 height 8
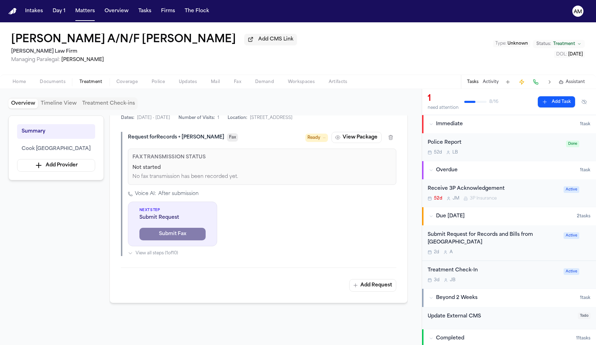
scroll to position [195, 0]
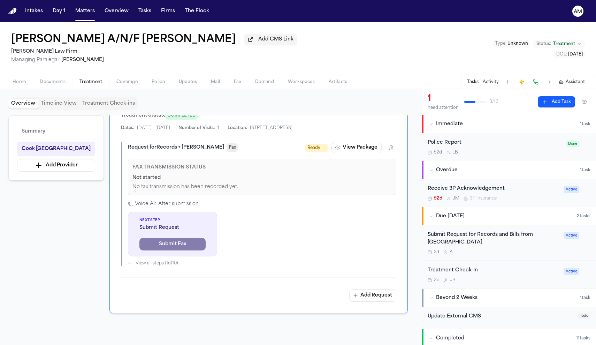
click at [564, 253] on div "Submit Request for Records and Bills from Cook Children's Medical Center 2d A A…" at bounding box center [509, 243] width 163 height 24
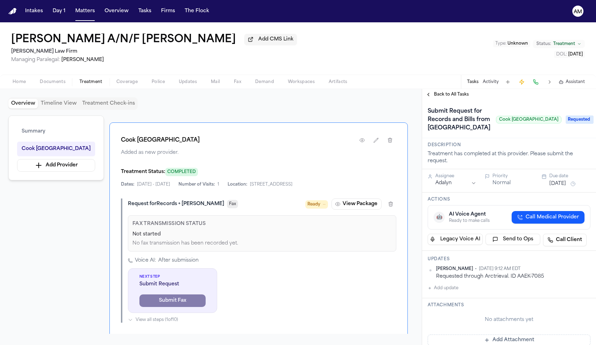
scroll to position [130, 0]
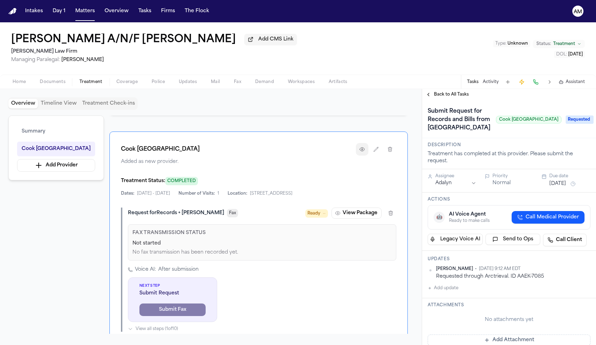
click at [366, 156] on button "button" at bounding box center [362, 149] width 13 height 13
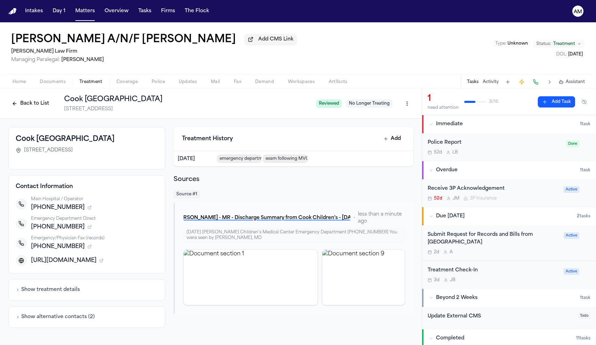
click at [88, 248] on icon "button" at bounding box center [90, 246] width 4 height 4
click at [66, 255] on span "Doximity Neil Evans MD" at bounding box center [70, 255] width 66 height 6
click at [48, 327] on button "Show alternative contacts ( 2 )" at bounding box center [55, 323] width 79 height 7
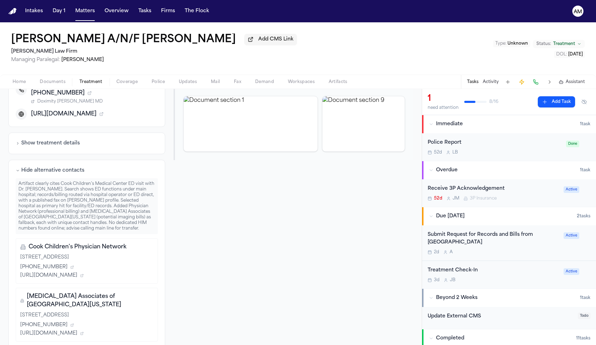
scroll to position [153, 0]
click at [71, 267] on icon at bounding box center [72, 268] width 2 height 2
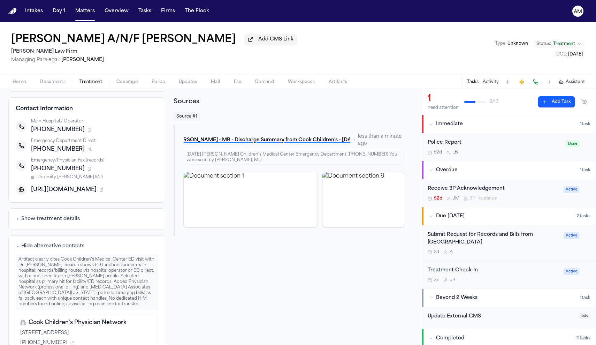
scroll to position [69, 0]
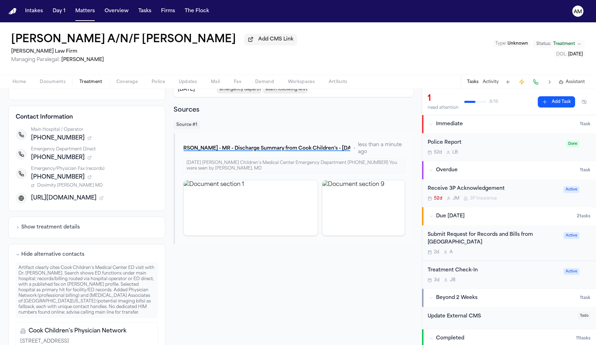
click at [88, 176] on icon "button" at bounding box center [90, 177] width 4 height 4
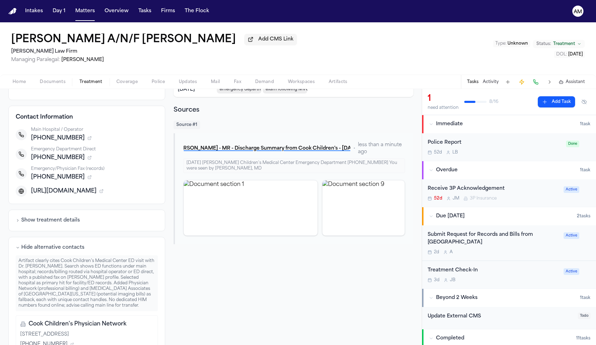
click at [88, 176] on icon "button" at bounding box center [90, 177] width 4 height 4
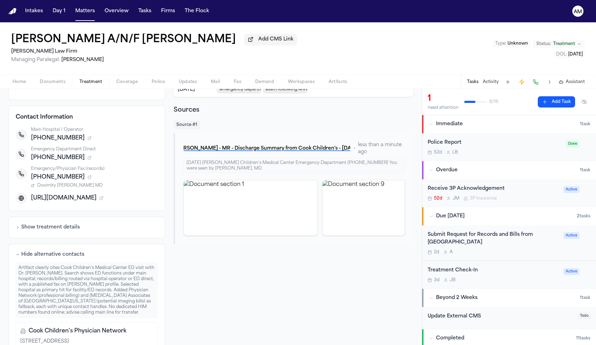
click at [69, 188] on span "Doximity Neil Evans MD" at bounding box center [70, 186] width 66 height 6
click at [569, 254] on div "Submit Request for Records and Bills from Cook Children's Medical Center 2d A A…" at bounding box center [509, 243] width 163 height 24
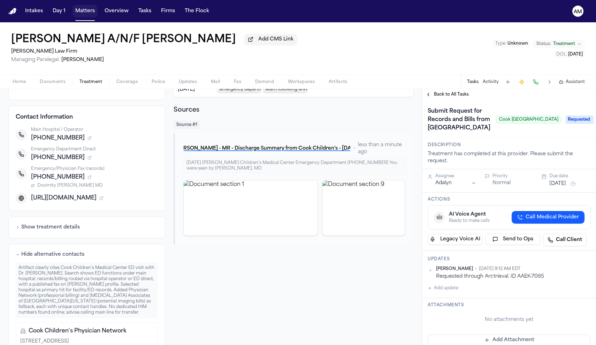
click at [75, 12] on button "Matters" at bounding box center [85, 11] width 25 height 13
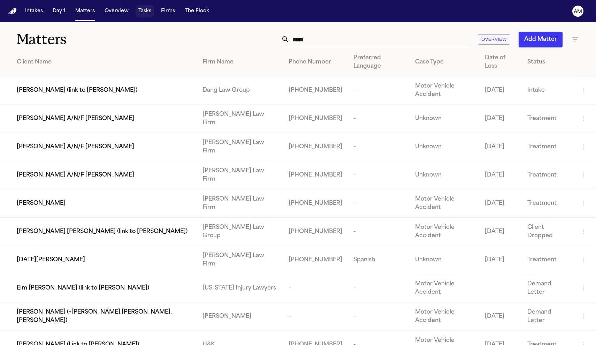
click at [136, 15] on button "Tasks" at bounding box center [145, 11] width 18 height 13
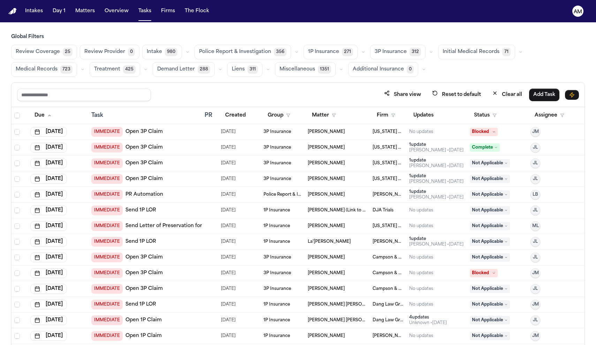
click at [43, 68] on span "Medical Records" at bounding box center [37, 69] width 42 height 7
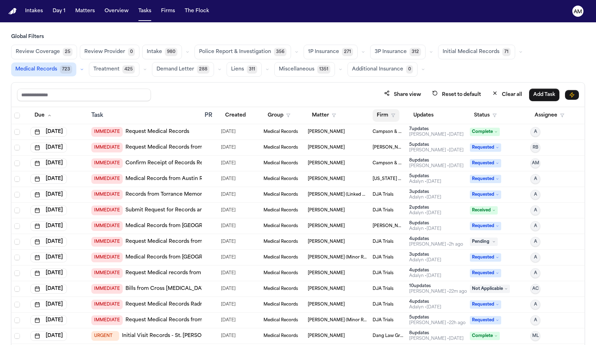
click at [387, 113] on button "Firm" at bounding box center [386, 115] width 27 height 13
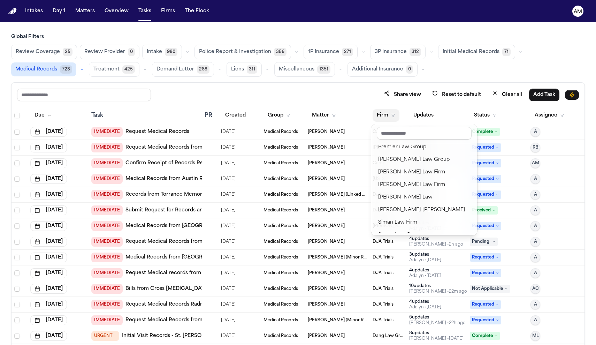
scroll to position [783, 0]
click at [416, 185] on div "Ruy Mireles Law Firm" at bounding box center [424, 184] width 92 height 8
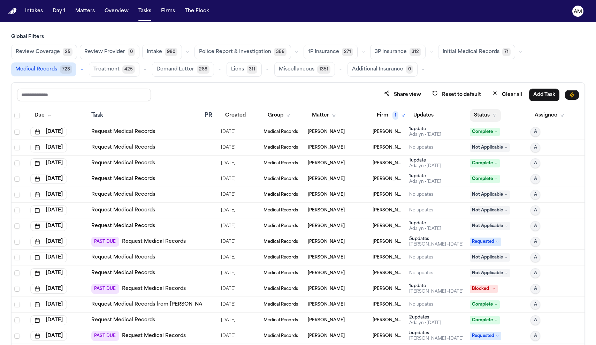
click at [495, 114] on polygon "button" at bounding box center [494, 115] width 3 height 3
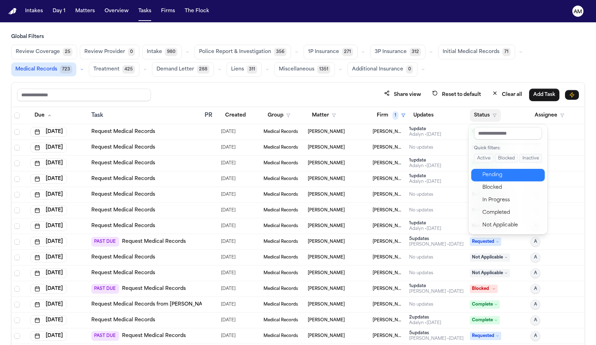
click at [500, 175] on div "Pending" at bounding box center [512, 175] width 58 height 8
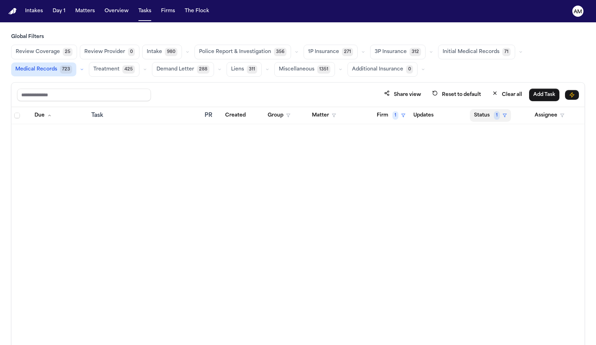
click at [492, 116] on button "Status 1" at bounding box center [490, 115] width 41 height 13
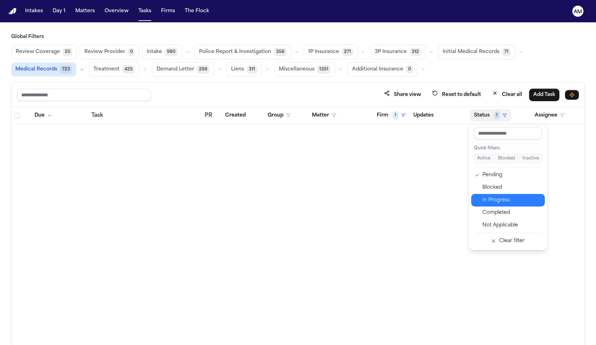
click at [503, 204] on div "In Progress" at bounding box center [512, 200] width 58 height 8
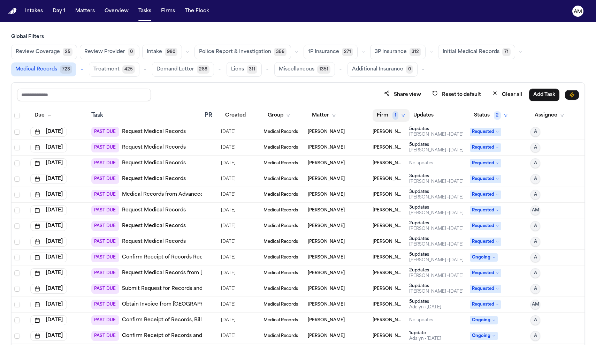
click at [390, 115] on button "Firm 1" at bounding box center [391, 115] width 37 height 13
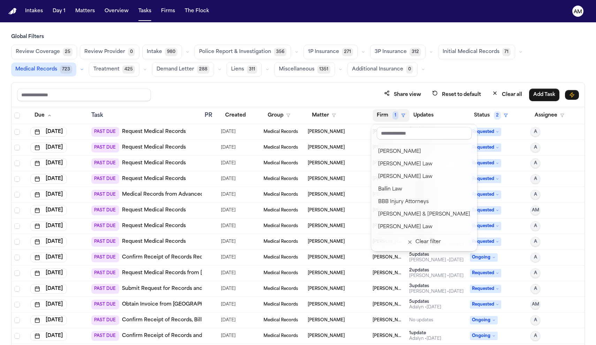
click at [493, 116] on table "Due Task PR Created Group Matter Firm 1 Updates Status 2 Assignee Aug 7, 2025 P…" at bounding box center [298, 296] width 573 height 378
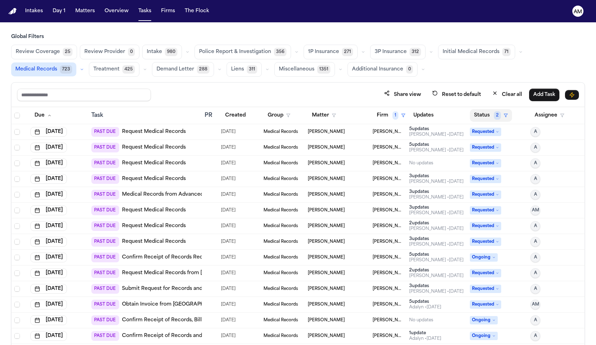
click at [501, 113] on span "2" at bounding box center [497, 115] width 7 height 8
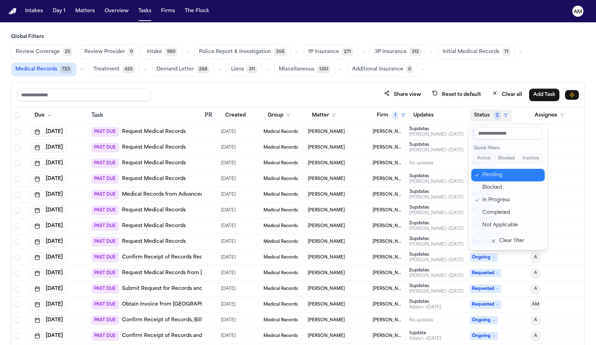
click at [498, 177] on div "Pending" at bounding box center [512, 175] width 58 height 8
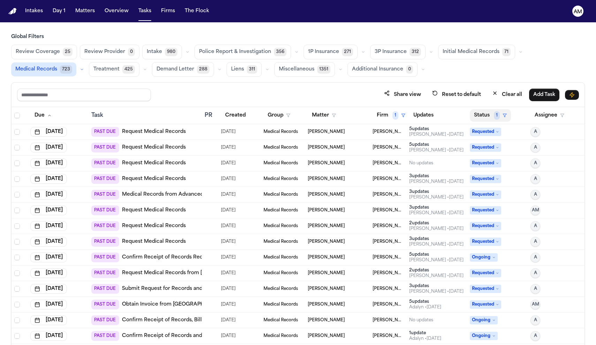
click at [503, 111] on button "Status 1" at bounding box center [490, 115] width 41 height 13
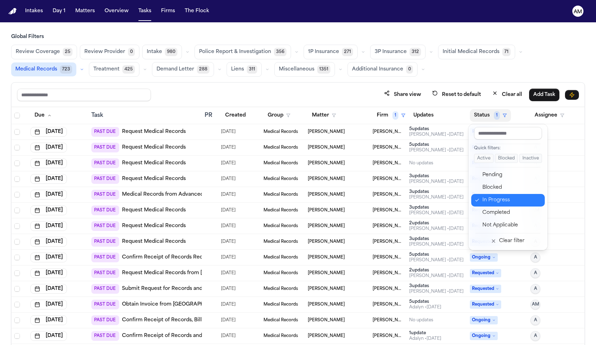
click at [496, 198] on div "In Progress" at bounding box center [512, 200] width 58 height 8
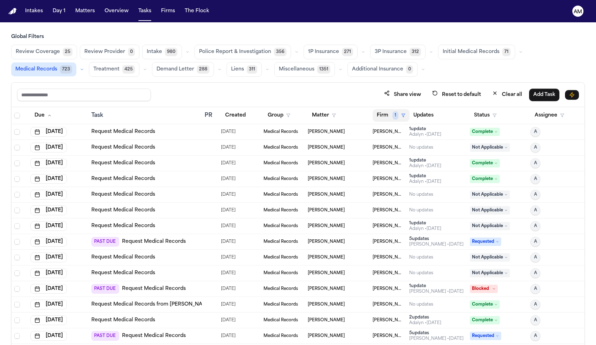
click at [380, 109] on button "Firm 1" at bounding box center [391, 115] width 37 height 13
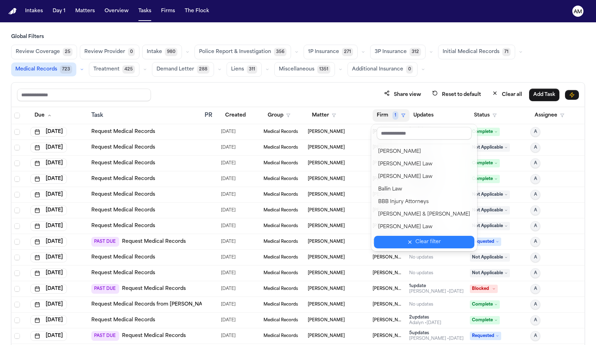
click at [399, 248] on button "Clear filter" at bounding box center [424, 242] width 100 height 13
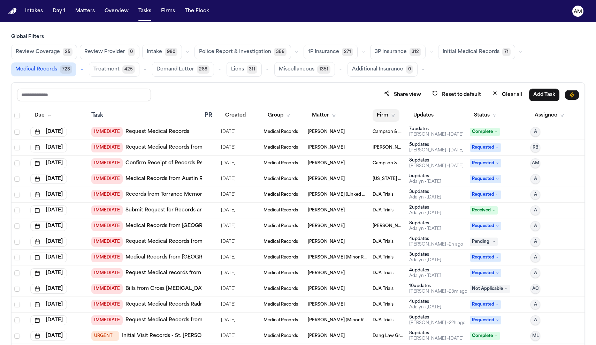
click at [390, 117] on button "Firm" at bounding box center [386, 115] width 27 height 13
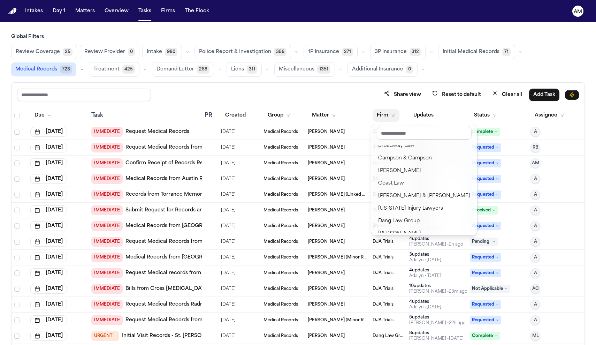
scroll to position [128, 0]
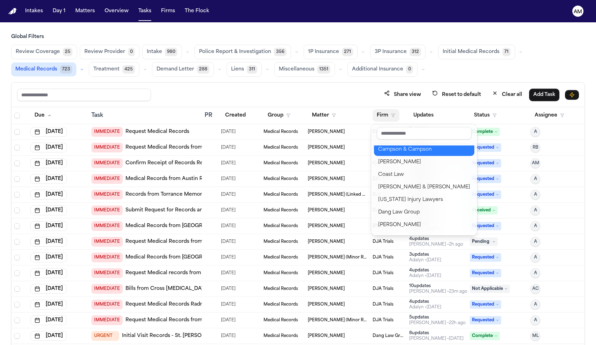
click at [414, 145] on button "Campson & Campson" at bounding box center [424, 149] width 100 height 13
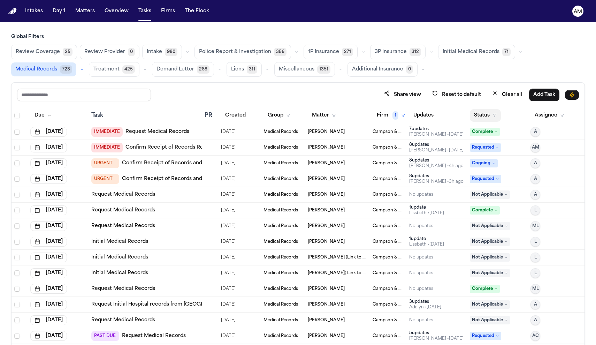
click at [486, 116] on button "Status" at bounding box center [485, 115] width 31 height 13
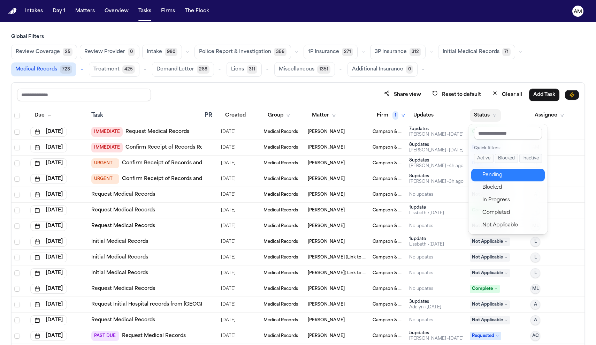
click at [493, 176] on div "Pending" at bounding box center [512, 175] width 58 height 8
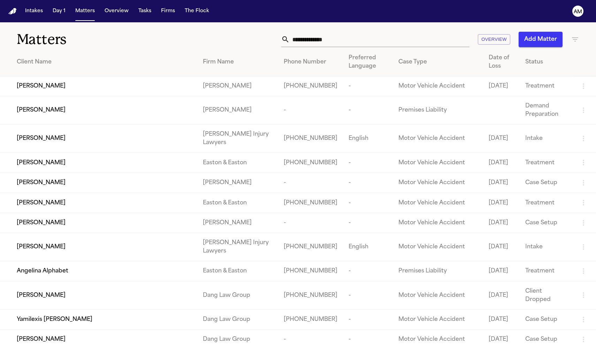
click at [350, 38] on input "text" at bounding box center [380, 39] width 180 height 15
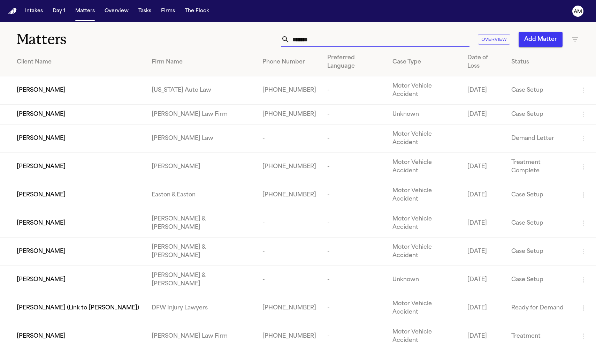
type input "*******"
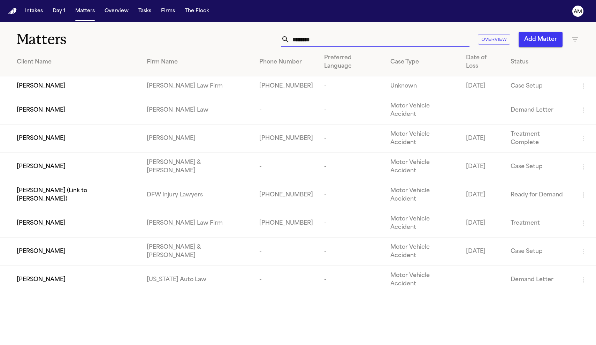
click at [126, 219] on div "Nicolas Sanchez" at bounding box center [76, 223] width 119 height 8
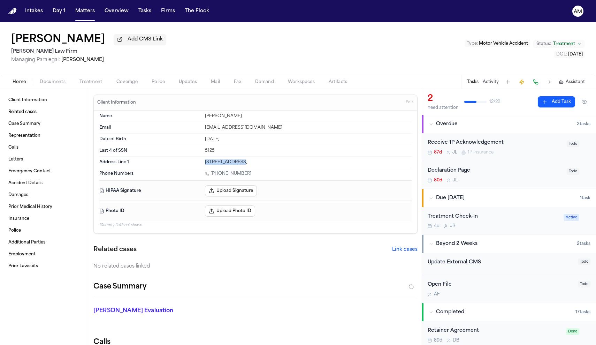
drag, startPoint x: 204, startPoint y: 164, endPoint x: 239, endPoint y: 166, distance: 34.2
click at [239, 166] on div "Address Line 1 2418 Sweet Olive New Braunfels, TX 78130" at bounding box center [255, 162] width 312 height 11
drag, startPoint x: 241, startPoint y: 165, endPoint x: 201, endPoint y: 164, distance: 40.1
click at [201, 164] on div "Address Line 1 2418 Sweet Olive New Braunfels, TX 78130" at bounding box center [255, 162] width 312 height 11
copy div "2418 Sweet Olive"
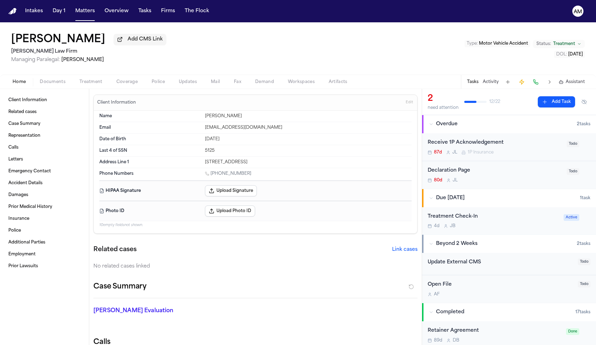
click at [251, 178] on div "Phone Numbers 1 (737) 303-2960" at bounding box center [255, 174] width 312 height 12
drag, startPoint x: 247, startPoint y: 174, endPoint x: 214, endPoint y: 178, distance: 33.7
click at [214, 177] on div "1 (737) 303-2960" at bounding box center [308, 174] width 207 height 7
click at [83, 12] on button "Matters" at bounding box center [85, 11] width 25 height 13
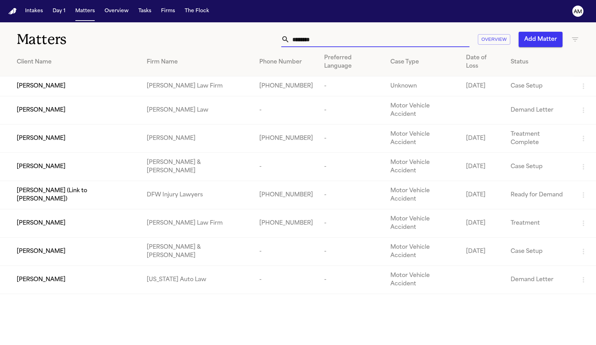
click at [317, 43] on input "*******" at bounding box center [380, 39] width 180 height 15
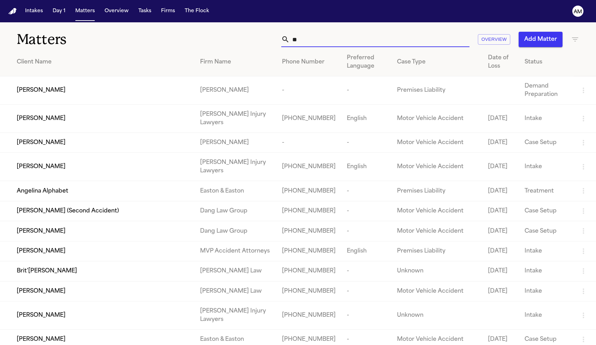
type input "*"
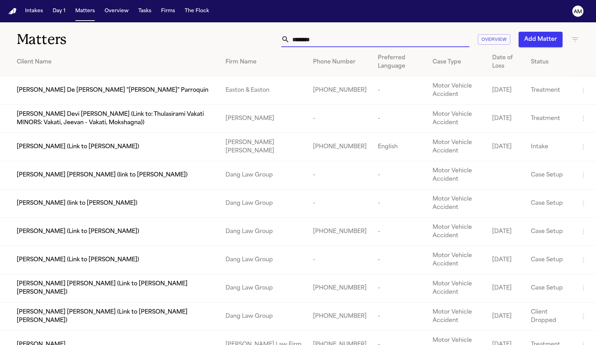
type input "*********"
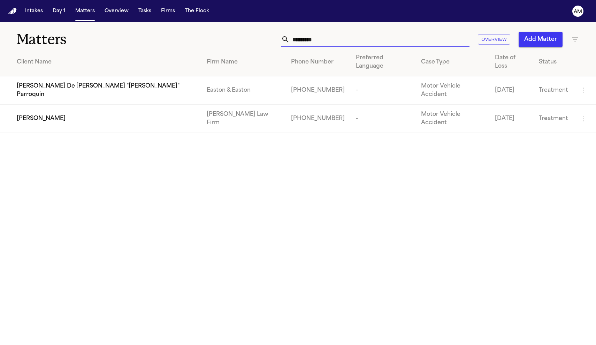
click at [32, 114] on span "Maria Jaquez Martinez" at bounding box center [41, 118] width 49 height 8
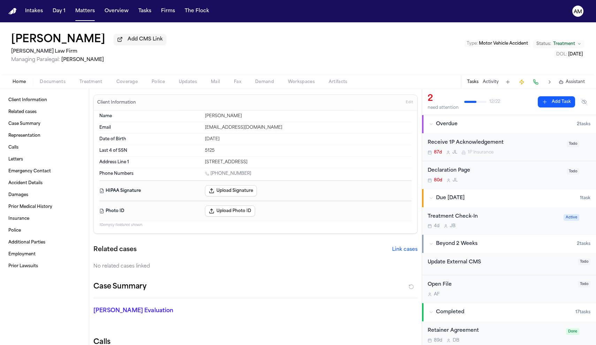
click at [99, 13] on div "Intakes Day 1 Matters Overview Tasks Firms The Flock" at bounding box center [117, 11] width 190 height 13
click at [90, 12] on button "Matters" at bounding box center [85, 11] width 25 height 13
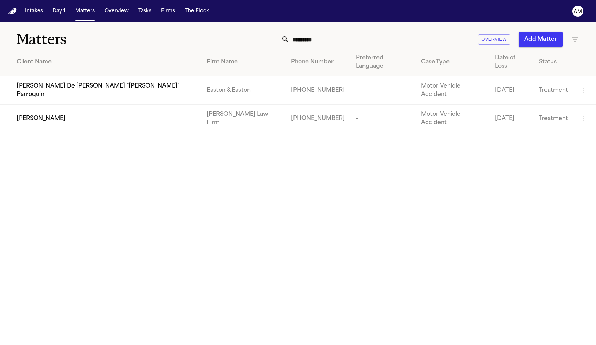
click at [326, 41] on input "*********" at bounding box center [380, 39] width 180 height 15
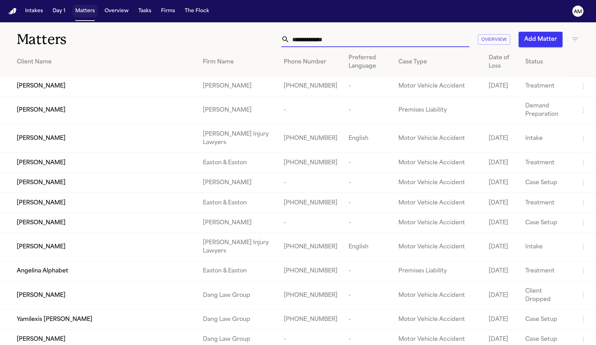
click at [90, 12] on button "Matters" at bounding box center [85, 11] width 25 height 13
click at [141, 14] on button "Tasks" at bounding box center [145, 11] width 18 height 13
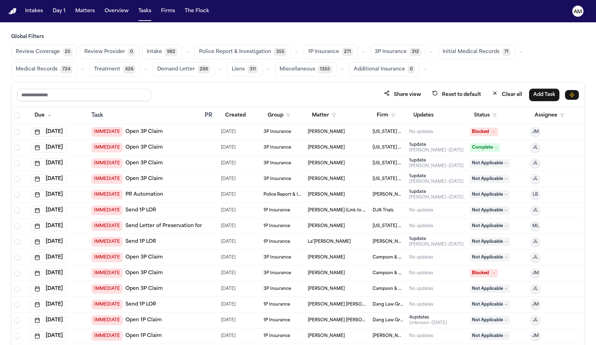
click at [40, 72] on span "Medical Records" at bounding box center [37, 69] width 42 height 7
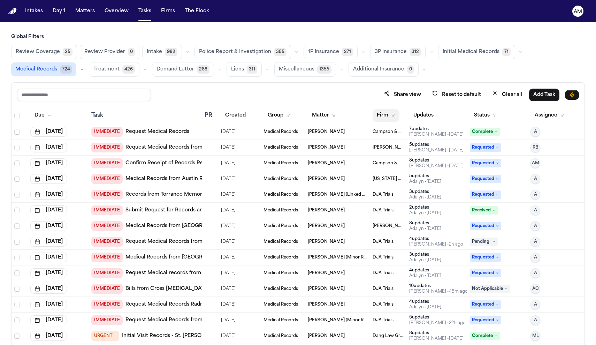
click at [387, 116] on button "Firm" at bounding box center [386, 115] width 27 height 13
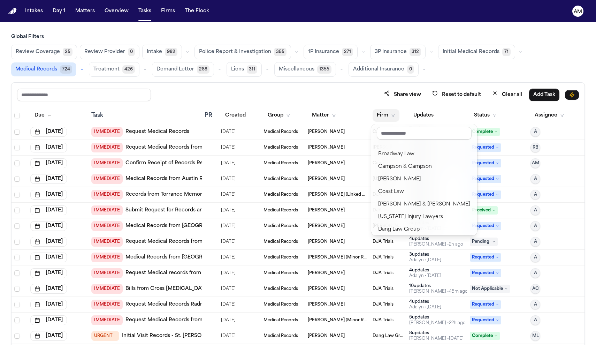
scroll to position [115, 0]
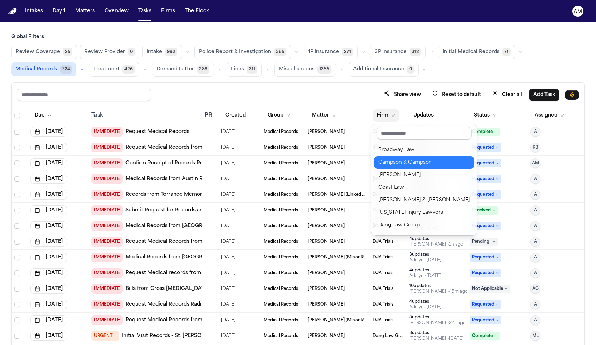
click at [423, 165] on div "Campson & Campson" at bounding box center [424, 162] width 92 height 8
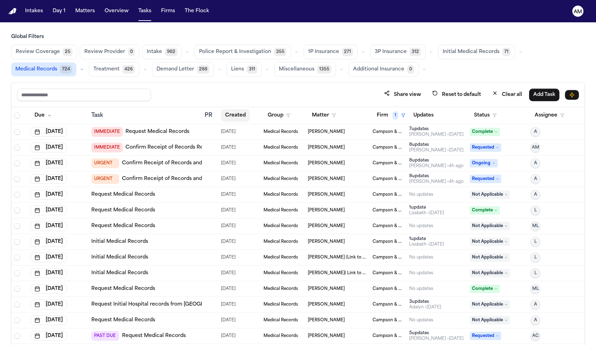
click at [240, 113] on button "Created" at bounding box center [235, 115] width 29 height 13
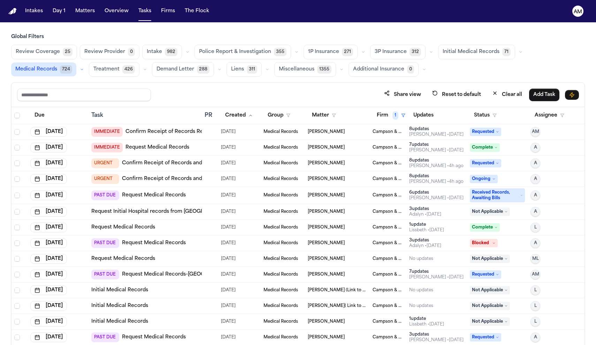
click at [144, 226] on link "Request Medical Records" at bounding box center [123, 227] width 64 height 7
click at [480, 113] on button "Status" at bounding box center [485, 115] width 31 height 13
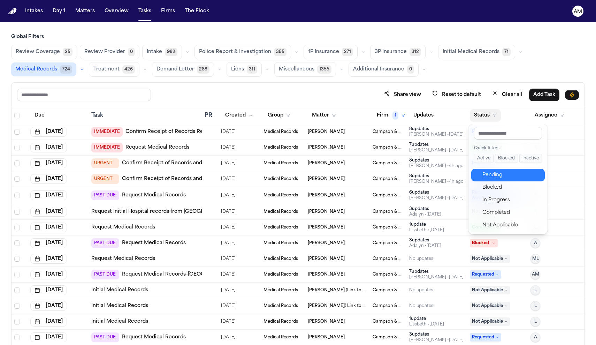
click at [497, 172] on div "Pending" at bounding box center [512, 175] width 58 height 8
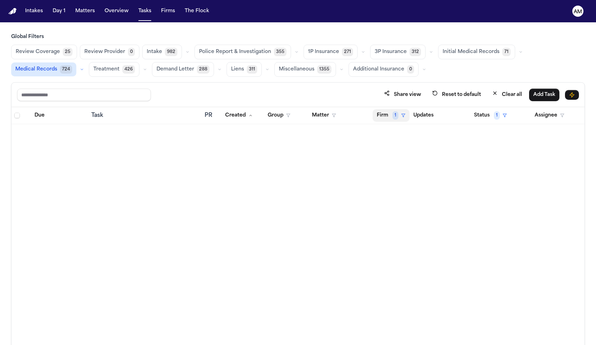
click at [391, 116] on button "Firm 1" at bounding box center [391, 115] width 37 height 13
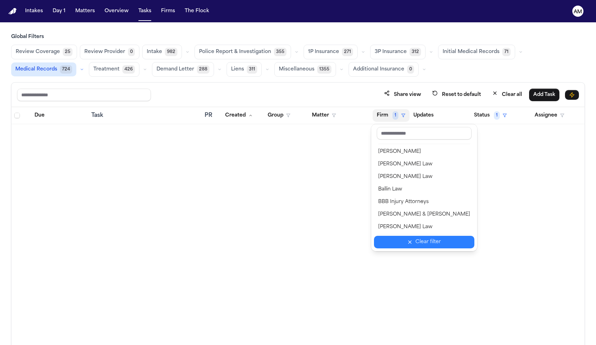
click at [417, 247] on button "Clear filter" at bounding box center [424, 242] width 100 height 13
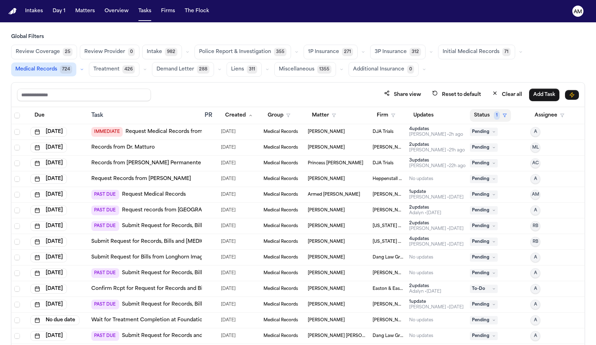
click at [488, 115] on button "Status 1" at bounding box center [490, 115] width 41 height 13
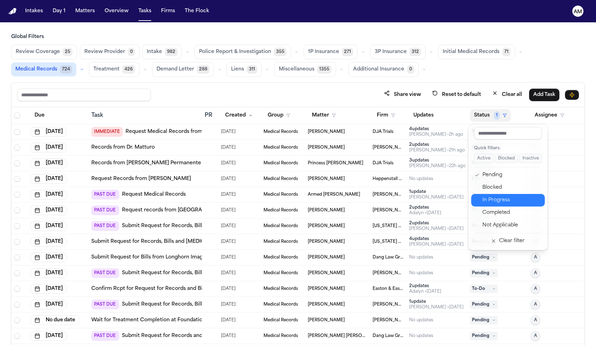
click at [503, 203] on div "In Progress" at bounding box center [512, 200] width 58 height 8
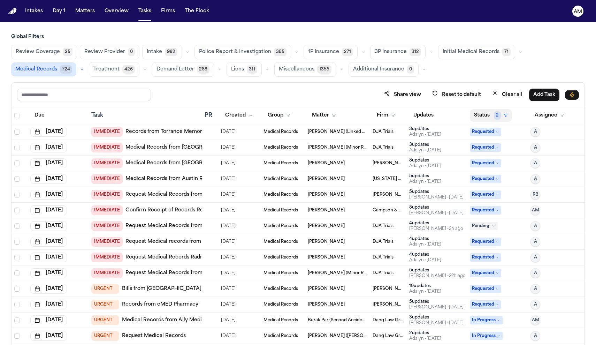
click at [483, 109] on button "Status 2" at bounding box center [491, 115] width 42 height 13
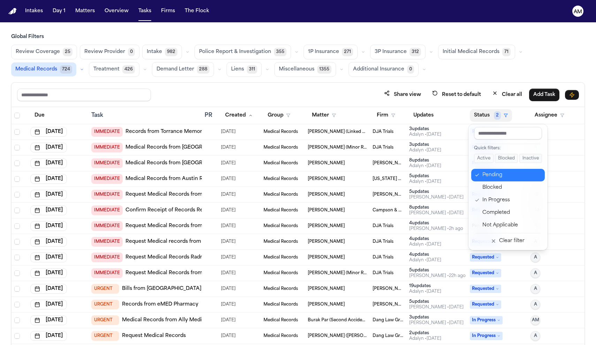
click at [492, 171] on button "Pending" at bounding box center [508, 175] width 74 height 13
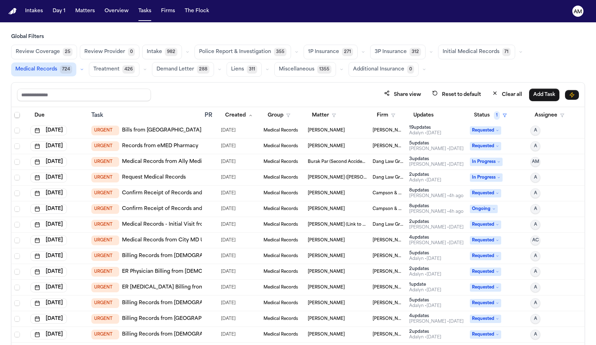
scroll to position [149, 0]
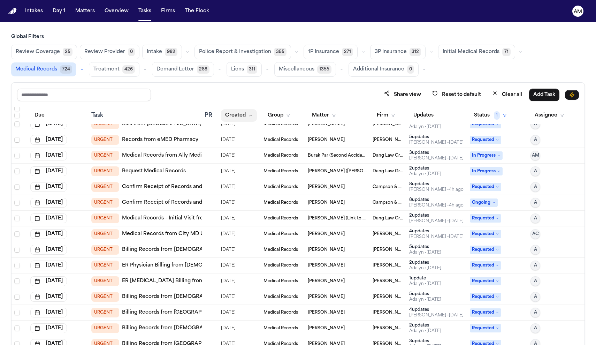
click at [239, 114] on button "Created" at bounding box center [239, 115] width 36 height 13
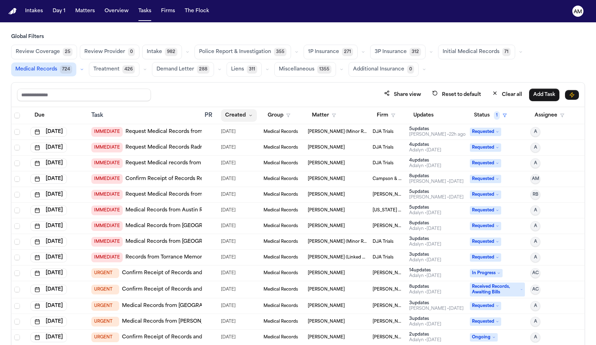
click at [238, 118] on button "Created" at bounding box center [239, 115] width 36 height 13
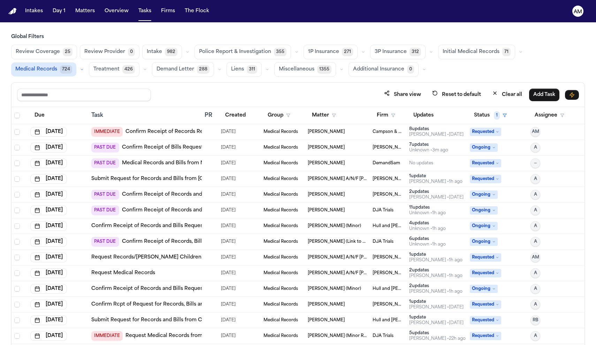
click at [238, 118] on button "Created" at bounding box center [235, 115] width 29 height 13
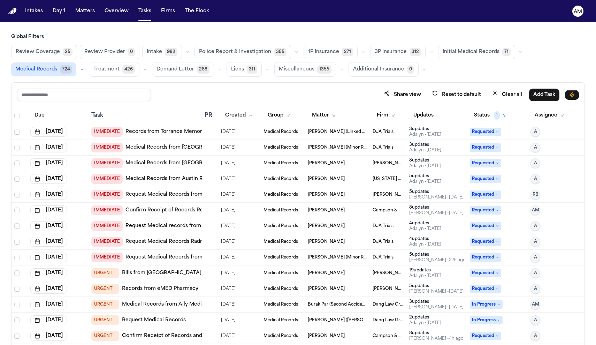
click at [198, 134] on link "Records from Torrance Memorial IPA" at bounding box center [172, 131] width 92 height 7
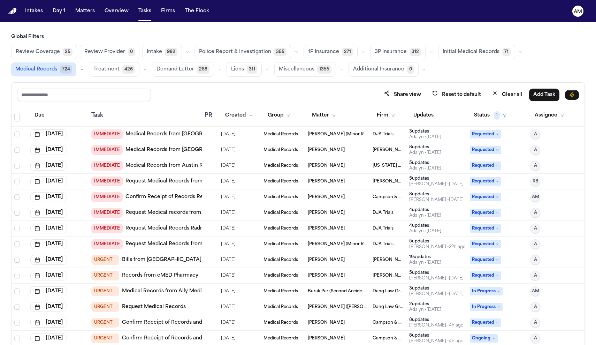
scroll to position [14, 0]
click at [431, 116] on button "Updates" at bounding box center [423, 115] width 29 height 13
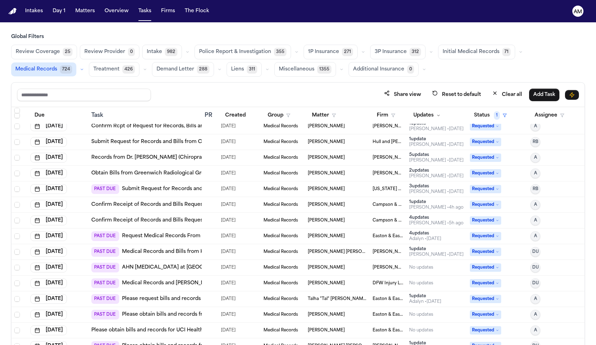
scroll to position [673, 0]
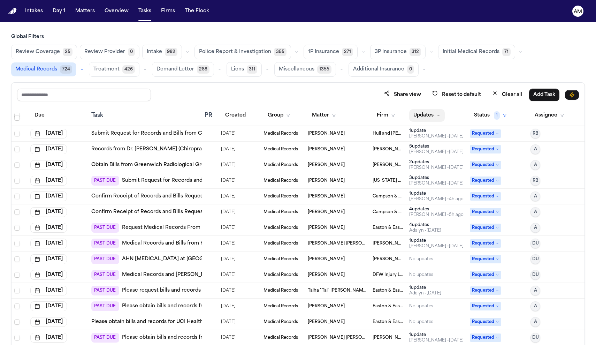
click at [430, 114] on button "Updates" at bounding box center [427, 115] width 36 height 13
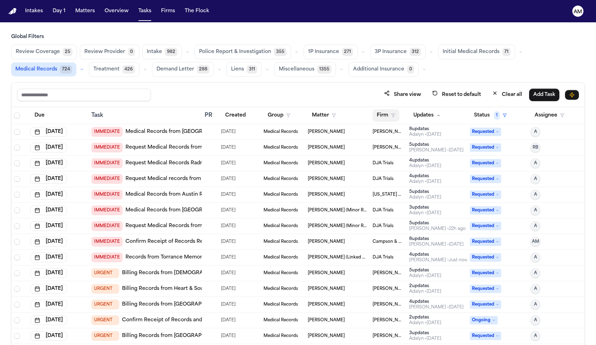
click at [392, 120] on button "Firm" at bounding box center [386, 115] width 27 height 13
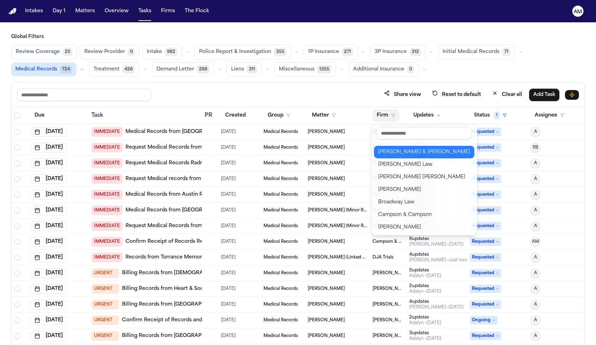
scroll to position [84, 0]
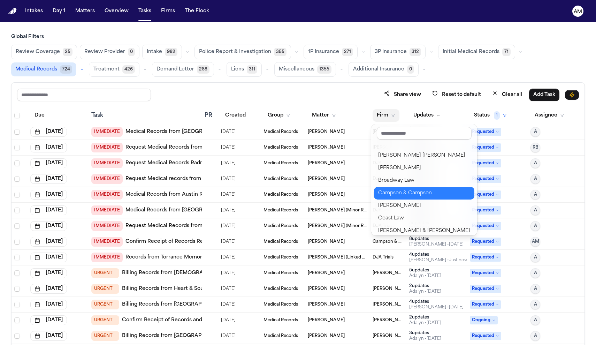
click at [413, 194] on div "Campson & Campson" at bounding box center [424, 193] width 92 height 8
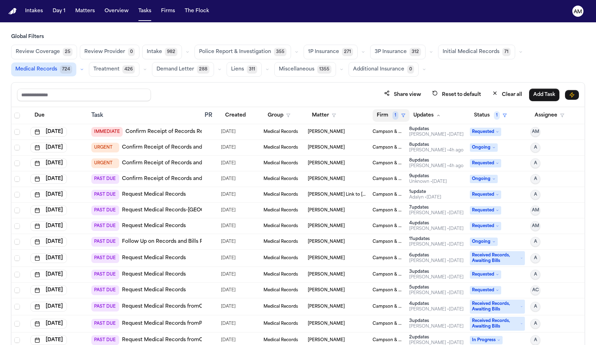
click at [396, 115] on span "1" at bounding box center [396, 115] width 6 height 8
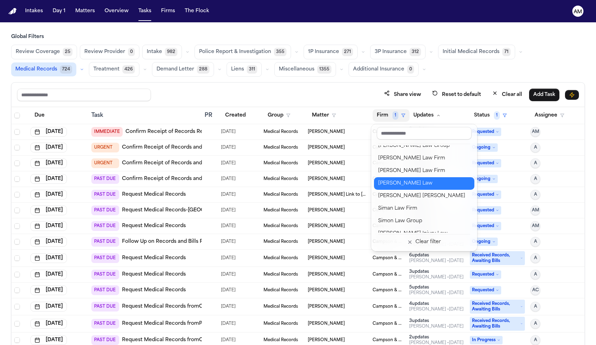
scroll to position [797, 0]
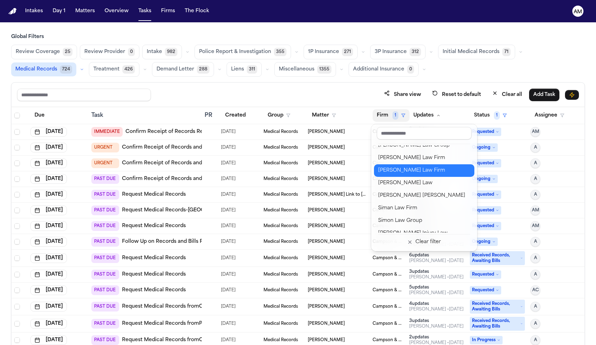
click at [407, 175] on button "Ruy Mireles Law Firm" at bounding box center [424, 170] width 100 height 13
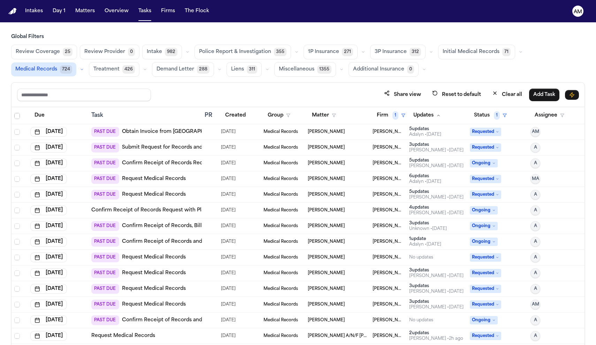
scroll to position [110, 0]
click at [173, 273] on link "Request Medical Records" at bounding box center [154, 273] width 64 height 7
click at [171, 255] on link "Request Medical Records" at bounding box center [154, 257] width 64 height 7
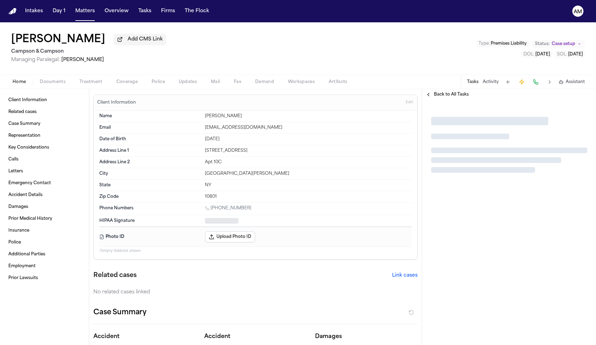
type textarea "*"
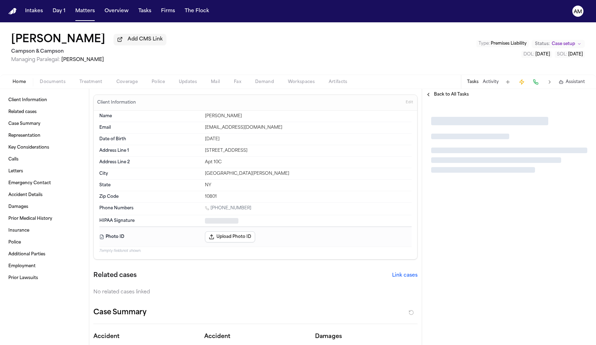
type textarea "*"
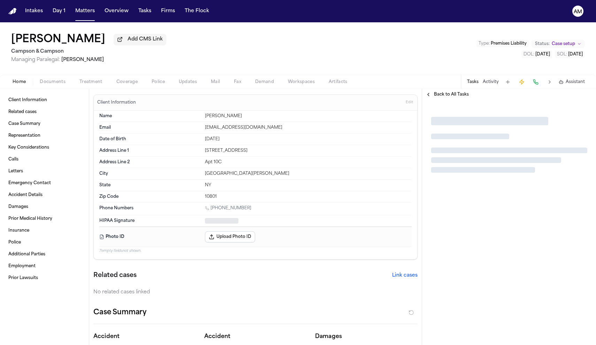
type textarea "*"
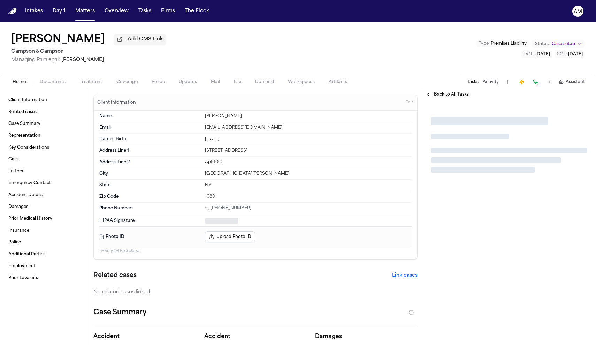
type textarea "*"
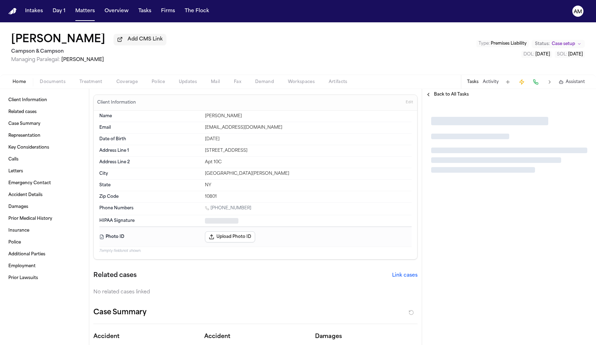
type textarea "*"
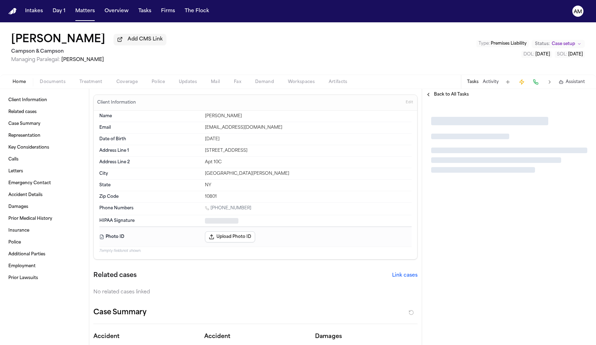
type textarea "*"
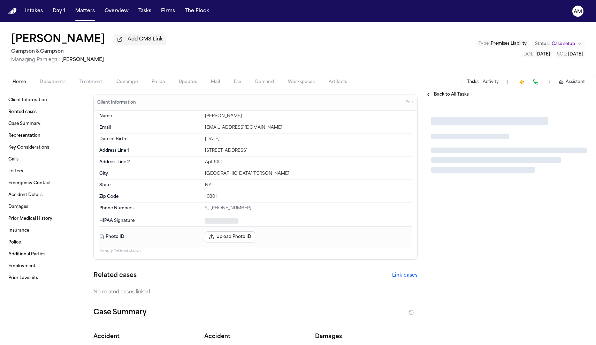
type textarea "*"
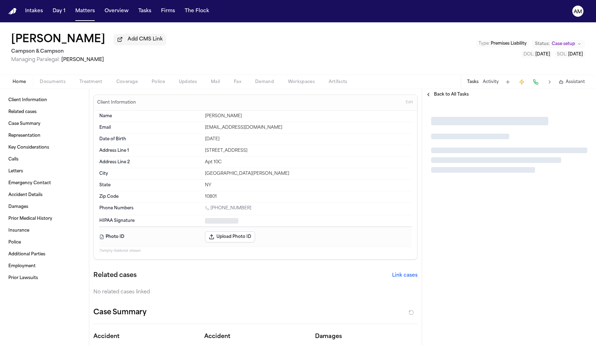
type textarea "*"
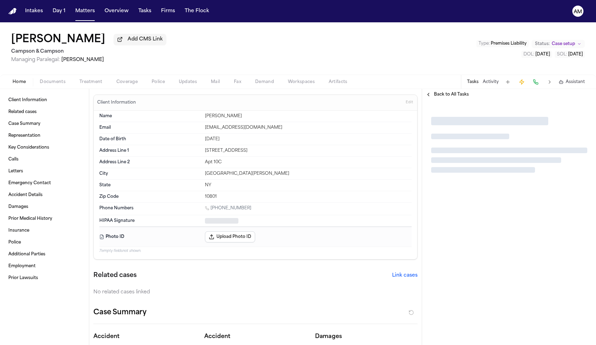
type textarea "*"
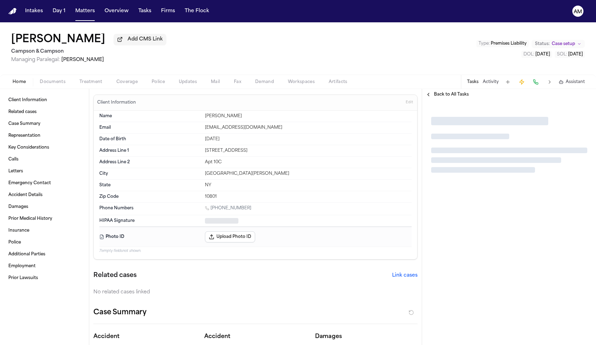
type textarea "*"
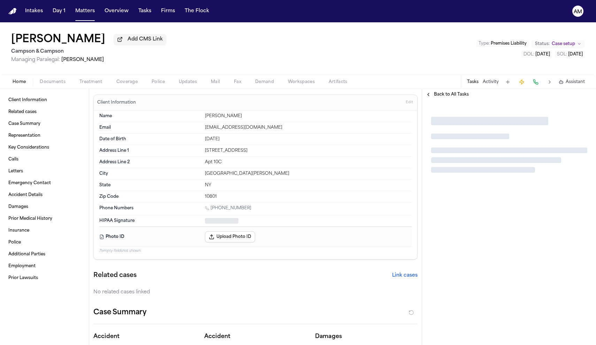
type textarea "*"
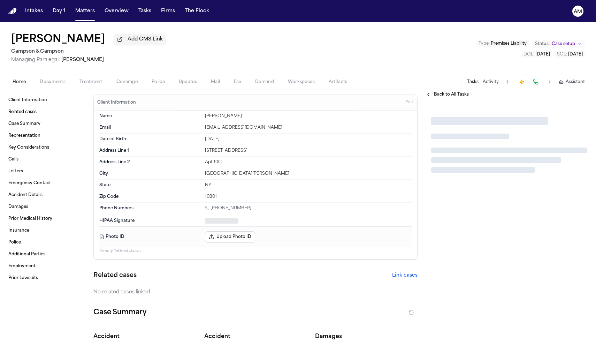
type textarea "*"
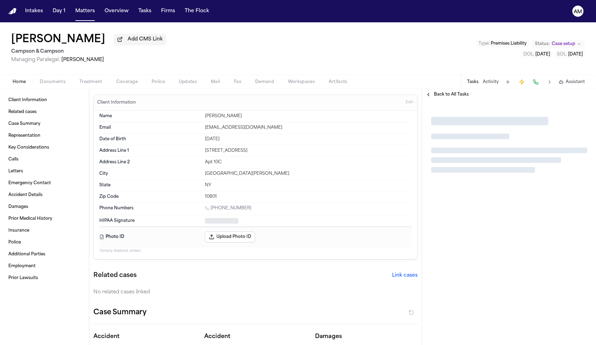
type textarea "*"
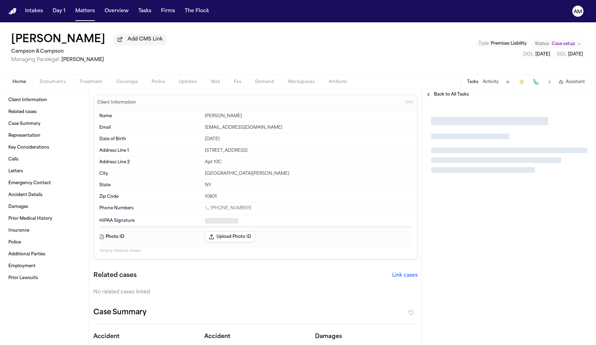
type textarea "*"
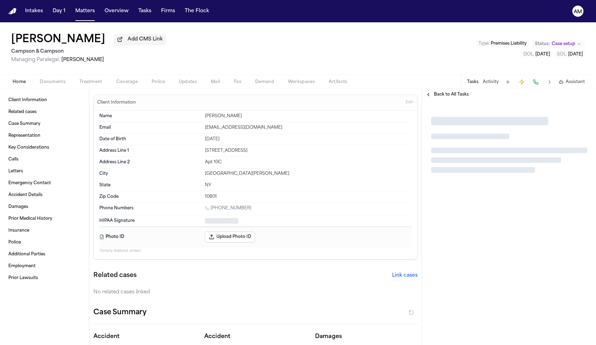
type textarea "*"
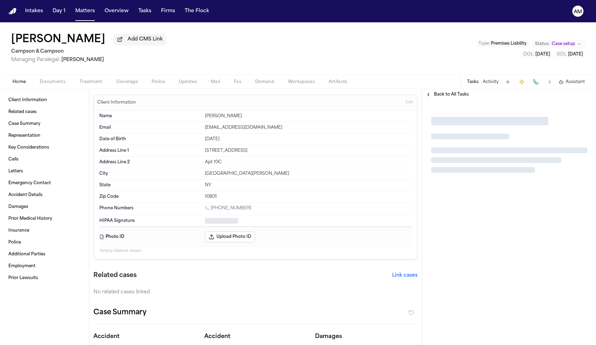
type textarea "*"
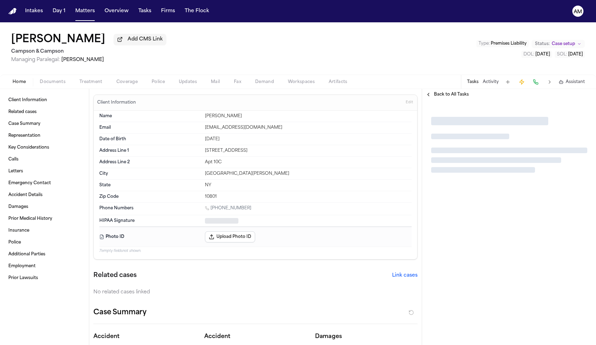
type textarea "*"
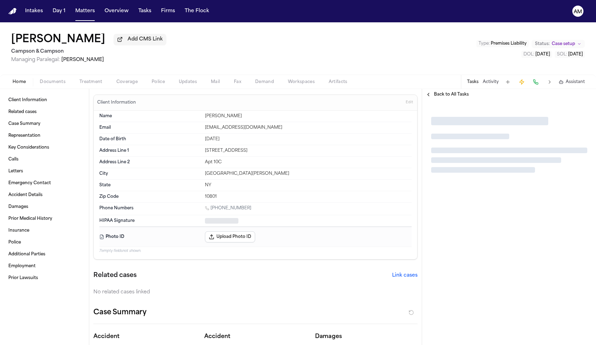
type textarea "*"
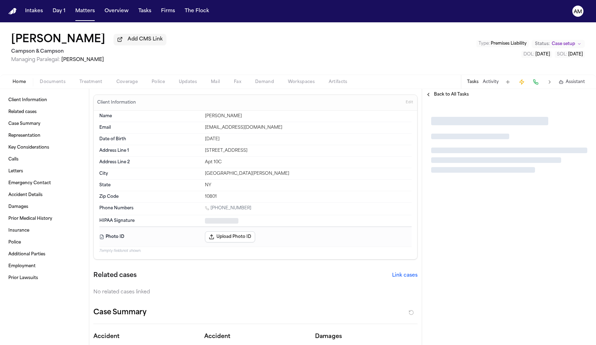
type textarea "*"
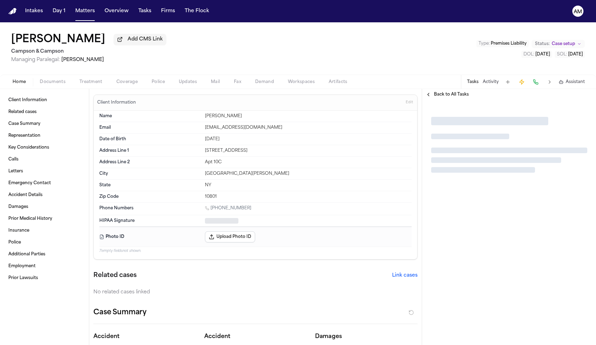
type textarea "*"
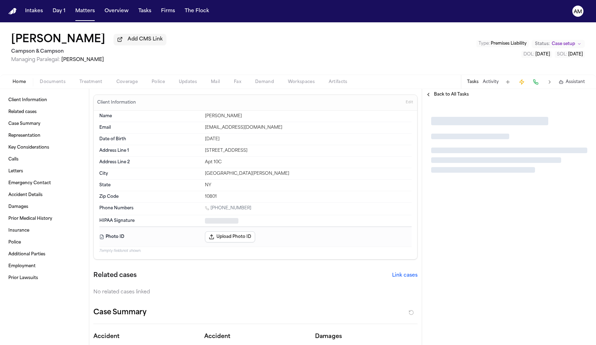
type textarea "*"
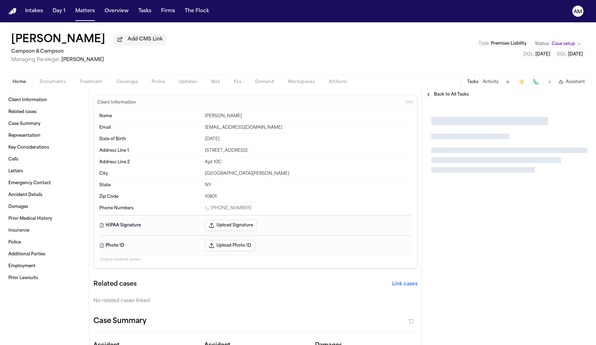
type textarea "*"
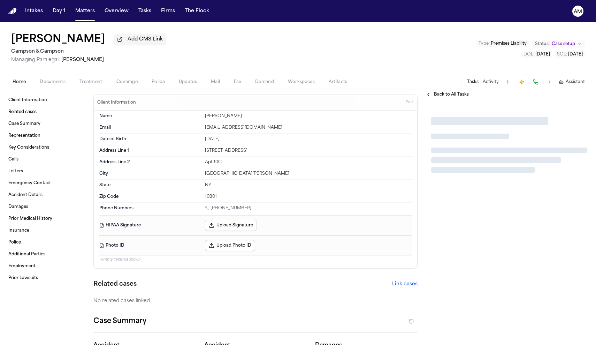
type textarea "*"
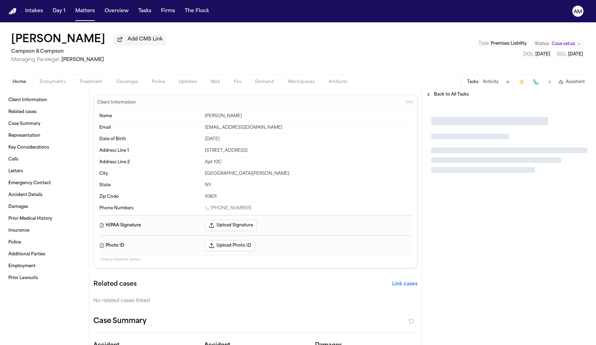
type textarea "*"
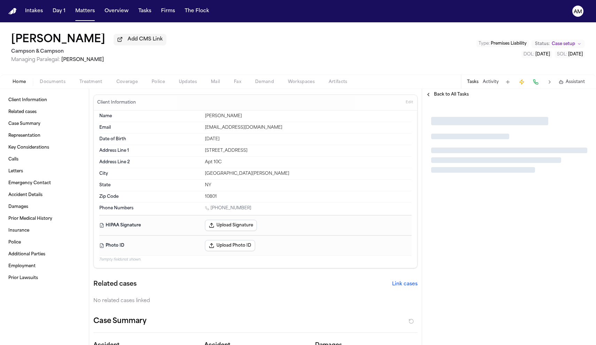
type textarea "*"
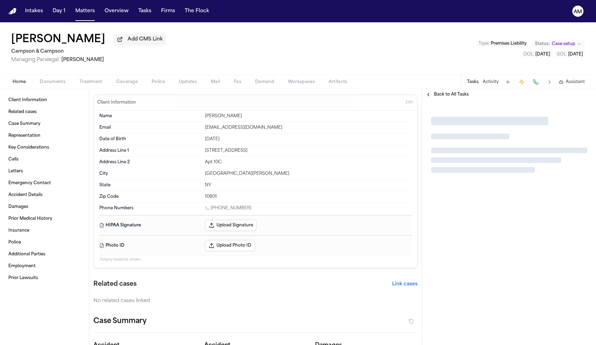
type textarea "*"
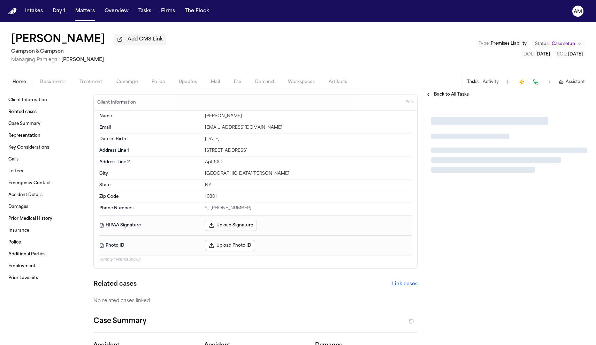
type textarea "*"
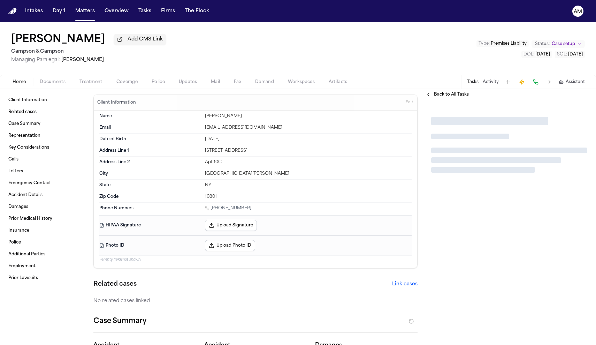
type textarea "*"
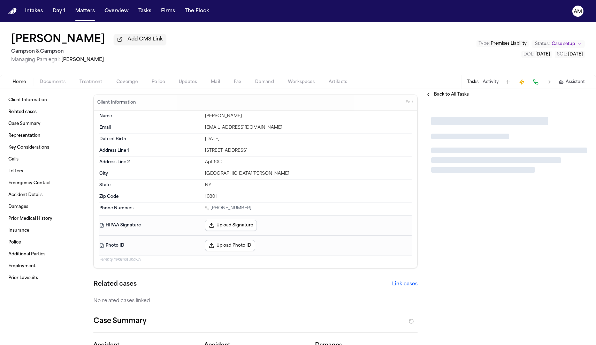
type textarea "*"
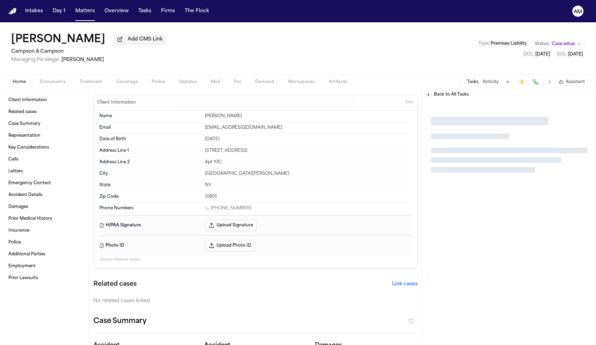
type textarea "*"
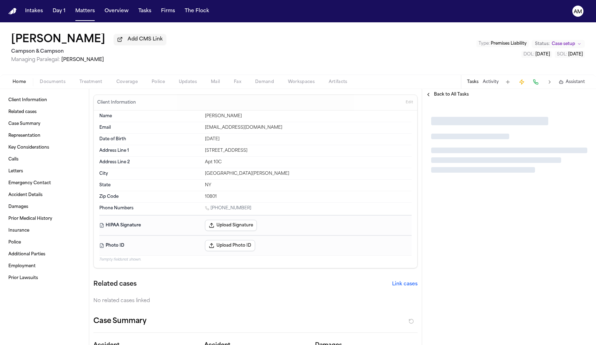
type textarea "*"
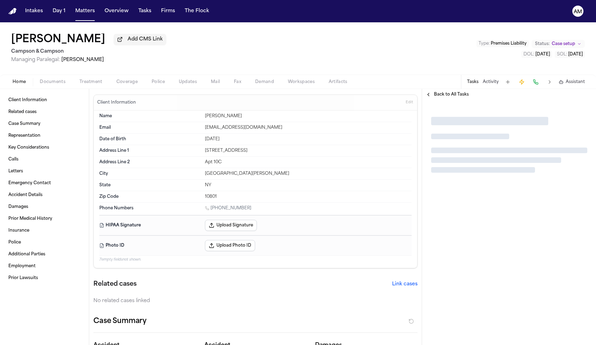
type textarea "*"
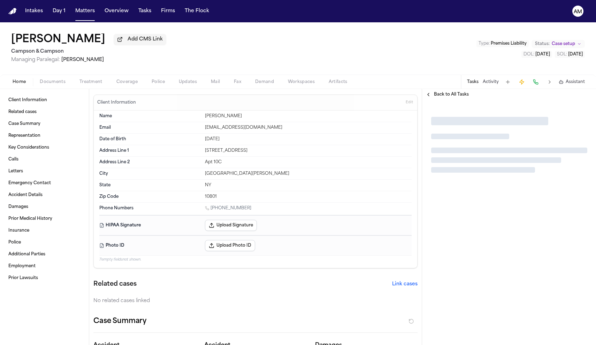
type textarea "*"
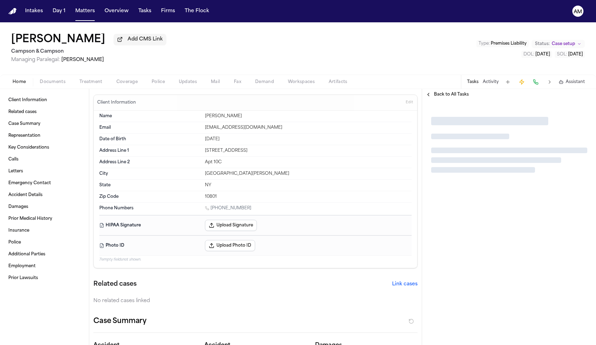
type textarea "*"
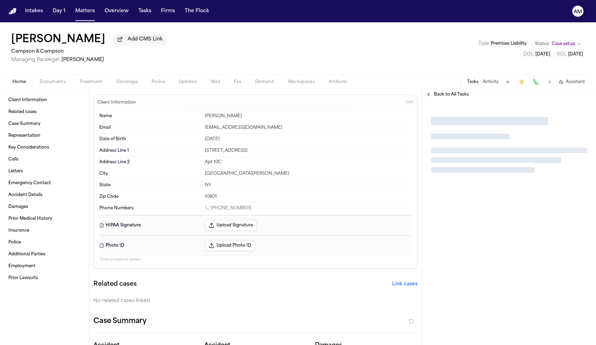
type textarea "*"
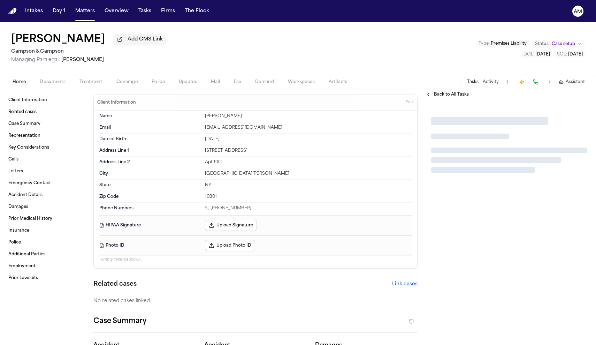
type textarea "*"
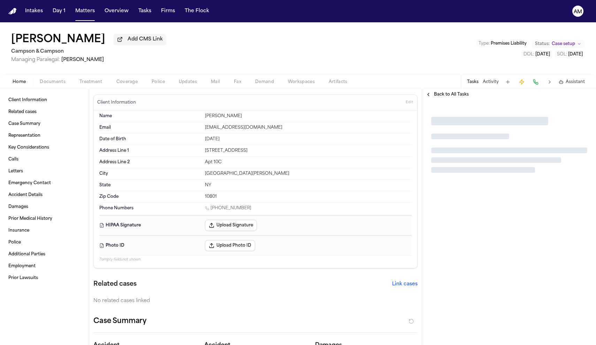
type textarea "*"
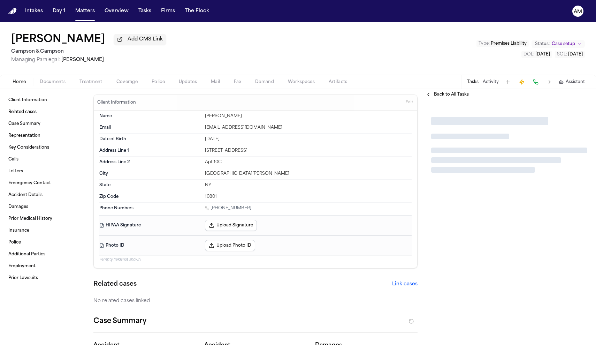
type textarea "*"
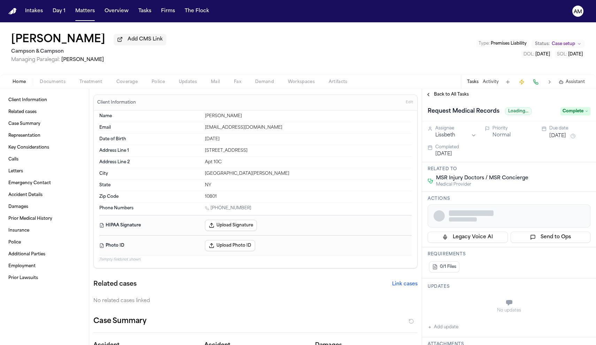
type textarea "*"
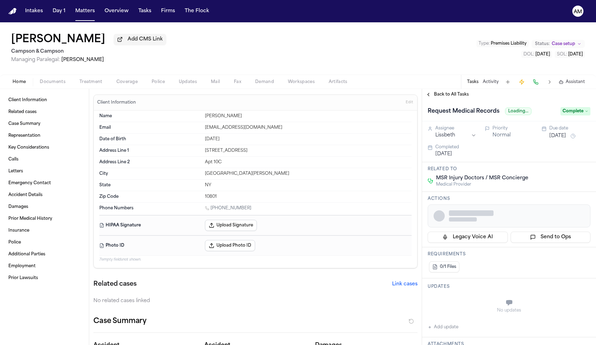
type textarea "*"
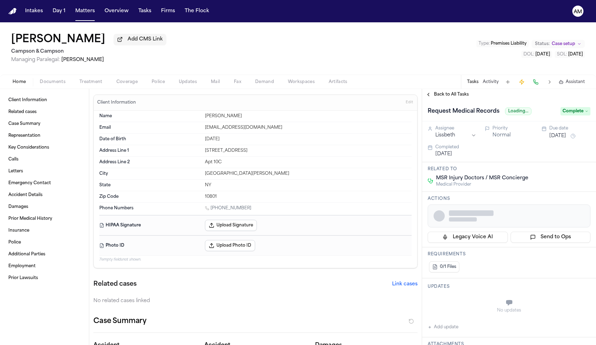
type textarea "*"
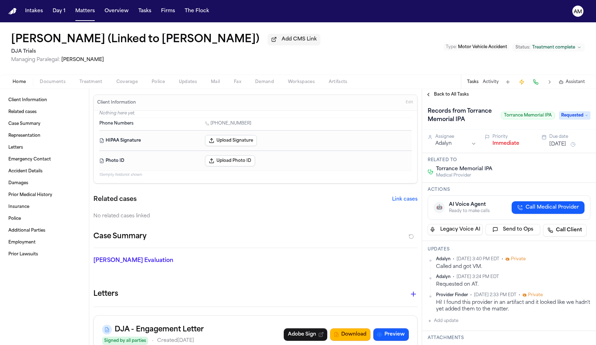
click at [84, 79] on button "Treatment" at bounding box center [91, 82] width 37 height 8
drag, startPoint x: 496, startPoint y: 170, endPoint x: 438, endPoint y: 169, distance: 57.9
click at [438, 169] on div "Torrance Memorial IPA Medical Provider" at bounding box center [509, 172] width 163 height 13
copy span "orrance Memorial IPA"
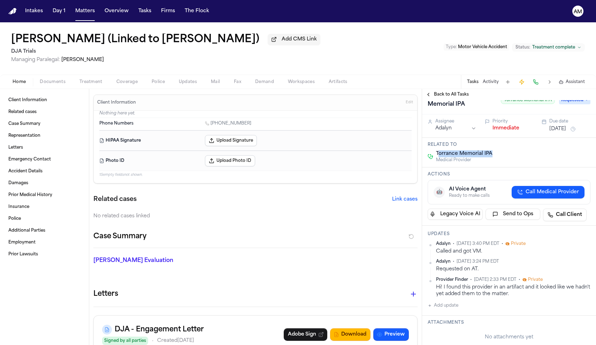
click at [450, 305] on button "Add update" at bounding box center [443, 305] width 31 height 8
click at [445, 311] on textarea "Add your update" at bounding box center [513, 311] width 149 height 14
type textarea "**********"
click at [587, 324] on button "Add" at bounding box center [581, 328] width 14 height 8
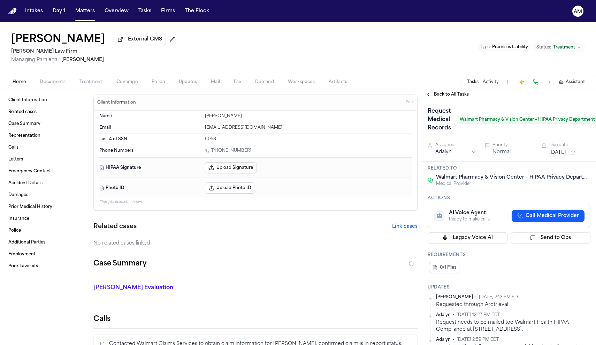
click at [98, 84] on span "Treatment" at bounding box center [91, 82] width 23 height 6
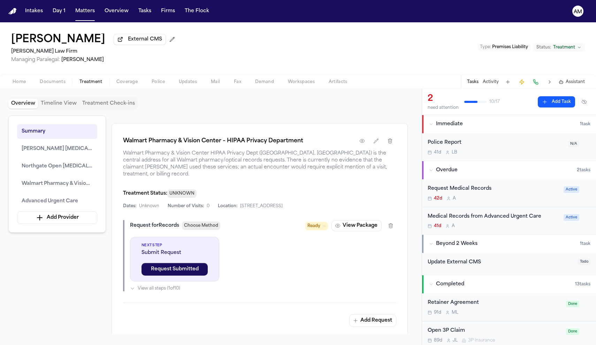
click at [514, 192] on div "Request Medical Records" at bounding box center [494, 189] width 132 height 8
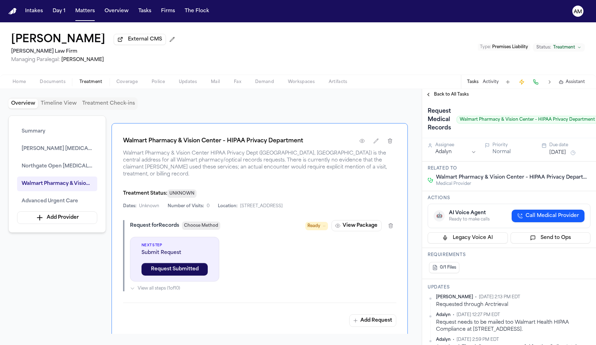
click at [541, 213] on span "Call Medical Provider" at bounding box center [552, 215] width 53 height 7
click at [585, 215] on button "⏹ AI Voice Agent Workflow failed: Activity task failed Start New" at bounding box center [509, 217] width 163 height 26
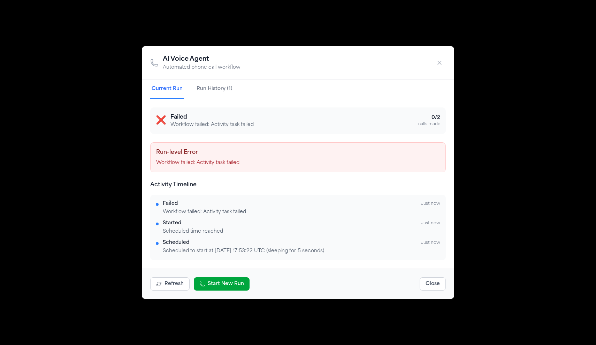
click at [225, 95] on button "Run History (1)" at bounding box center [214, 89] width 39 height 19
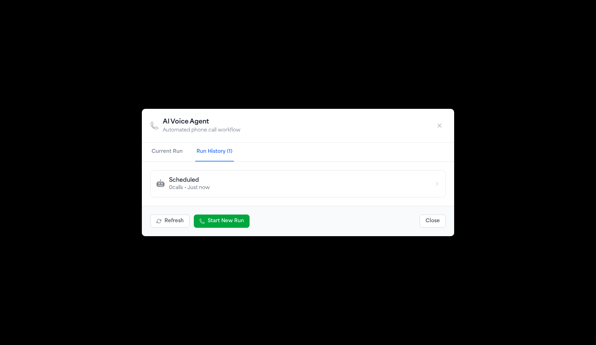
click at [180, 151] on button "Current Run" at bounding box center [167, 152] width 34 height 19
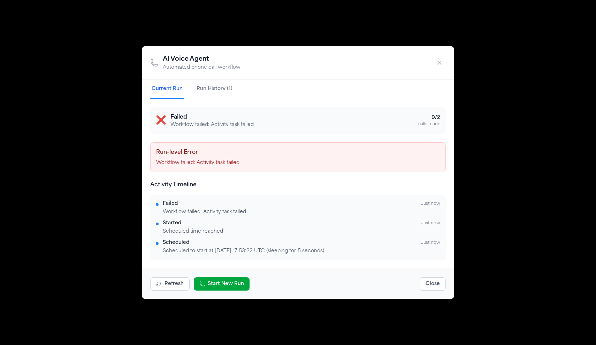
click at [329, 152] on h4 "Run-level Error" at bounding box center [298, 152] width 284 height 8
click at [504, 173] on div "AI Voice Agent Automated phone call workflow Current Run Run History (1) ❌ Fail…" at bounding box center [298, 172] width 596 height 345
click at [438, 283] on button "Close" at bounding box center [433, 283] width 26 height 13
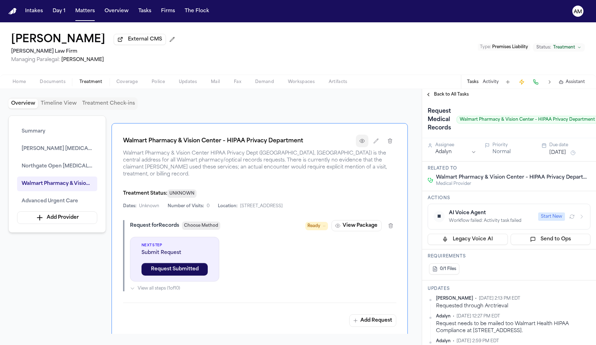
click at [361, 144] on icon "button" at bounding box center [363, 141] width 6 height 6
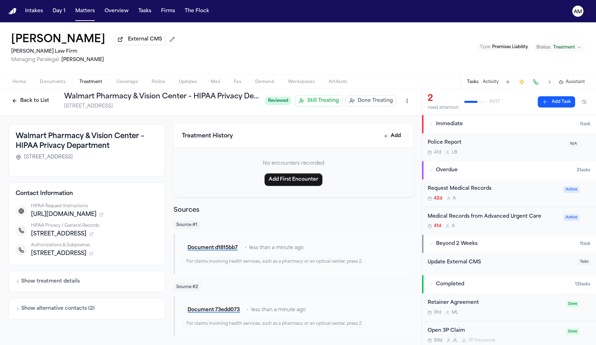
scroll to position [4, 0]
click at [93, 236] on icon "button" at bounding box center [91, 234] width 4 height 4
click at [76, 245] on span "Walmart HIPAA Forms" at bounding box center [60, 243] width 47 height 6
click at [505, 204] on div "Request Medical Records 42d A Active" at bounding box center [509, 193] width 174 height 28
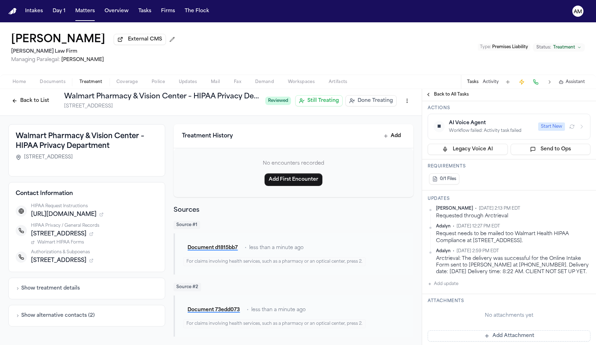
scroll to position [91, 0]
click at [104, 217] on icon "button" at bounding box center [101, 214] width 4 height 4
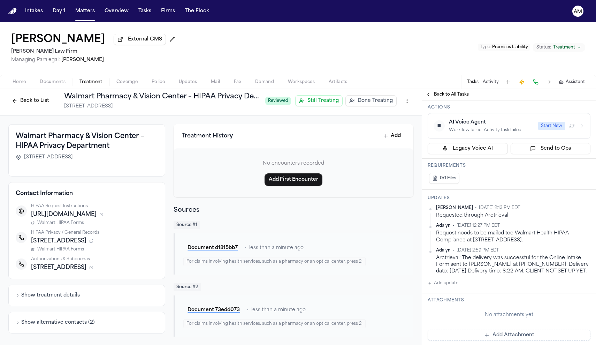
click at [63, 234] on div "HIPAA Request Instructions [URL][DOMAIN_NAME] Walmart HIPAA Forms HIPAA Privacy…" at bounding box center [87, 237] width 142 height 68
click at [62, 226] on span "Walmart HIPAA Forms" at bounding box center [60, 223] width 47 height 6
click at [90, 326] on button "Show alternative contacts ( 2 )" at bounding box center [55, 322] width 79 height 7
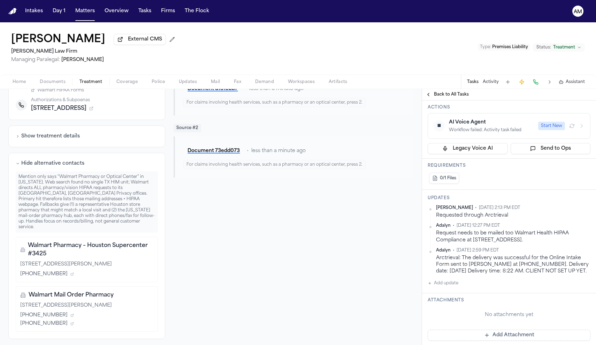
scroll to position [161, 0]
click at [446, 97] on span "Back to All Tasks" at bounding box center [451, 95] width 35 height 6
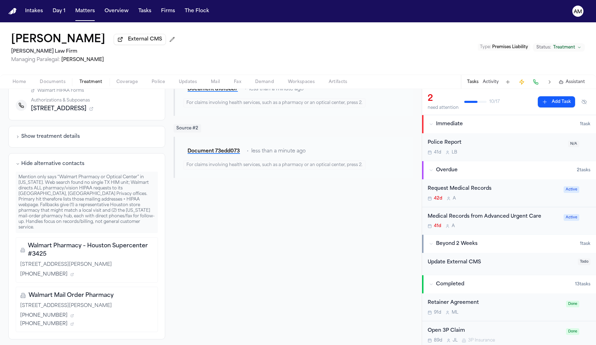
click at [470, 241] on button "Beyond 2 Weeks 1 task" at bounding box center [509, 244] width 174 height 18
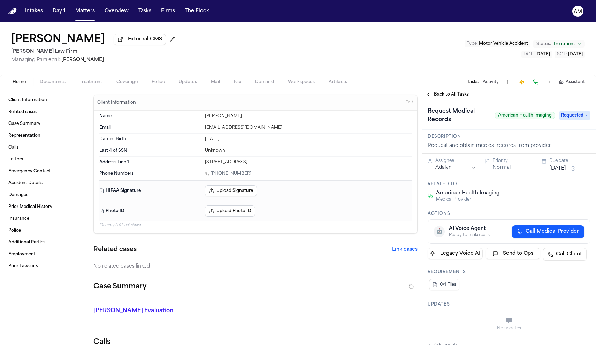
click at [64, 85] on span "Documents" at bounding box center [53, 82] width 26 height 6
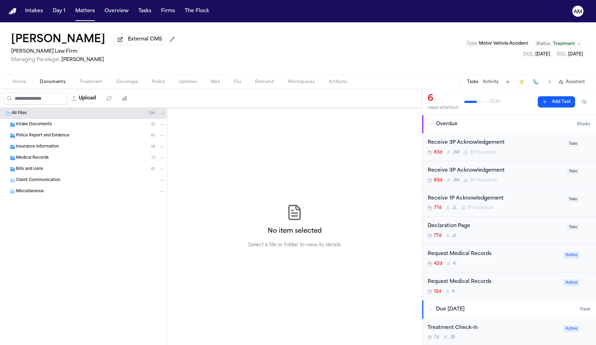
click at [41, 157] on span "Medical Records" at bounding box center [32, 158] width 33 height 6
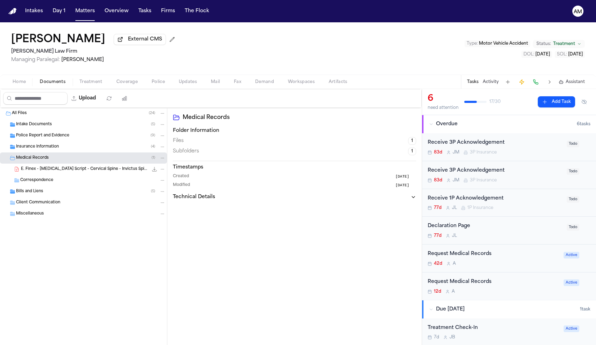
click at [50, 170] on span "E. Finex - [MEDICAL_DATA] Script - Cervical Spine - Invictus Spine & Wellness -…" at bounding box center [84, 169] width 127 height 6
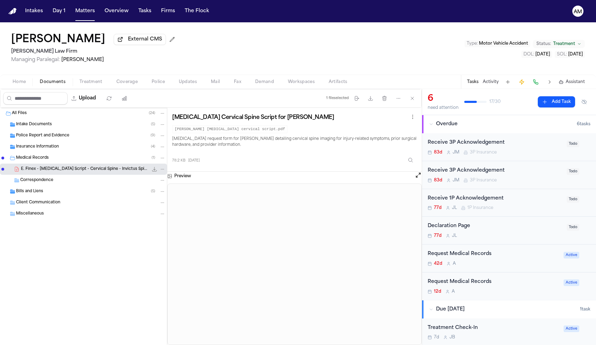
click at [514, 257] on div "Request Medical Records" at bounding box center [494, 254] width 132 height 8
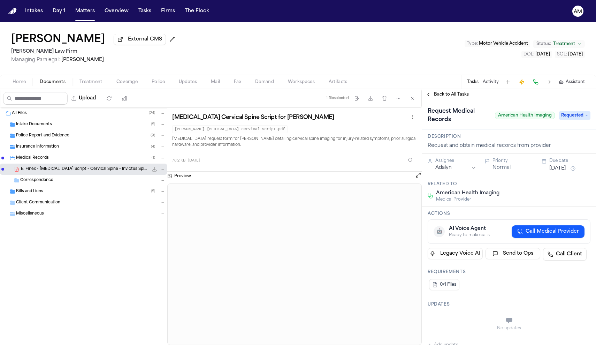
click at [50, 191] on div "Bills and Liens ( 5 )" at bounding box center [91, 191] width 150 height 6
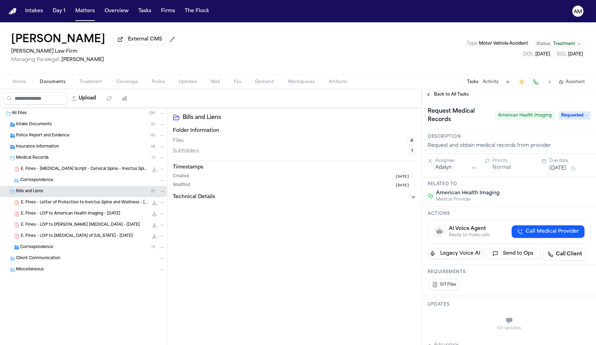
click at [72, 216] on span "E. Finex - LOP to American Health Imaging - [DATE]" at bounding box center [70, 214] width 99 height 6
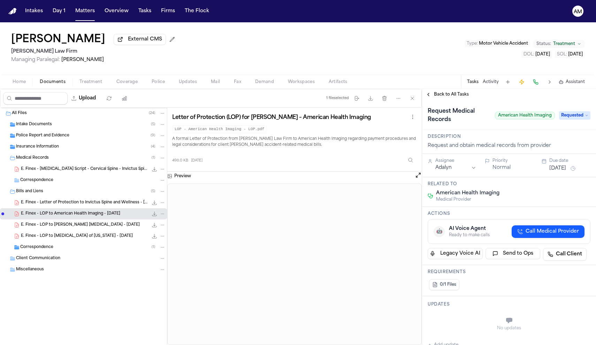
click at [83, 90] on div "Upload 1 file selected Move files Download files Delete files More actions Clea…" at bounding box center [211, 98] width 422 height 19
click at [89, 85] on span "Treatment" at bounding box center [91, 82] width 23 height 6
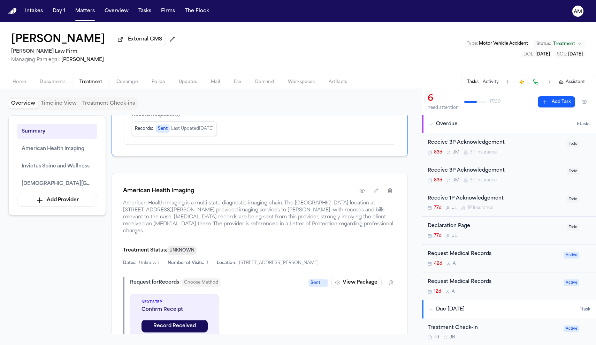
scroll to position [231, 0]
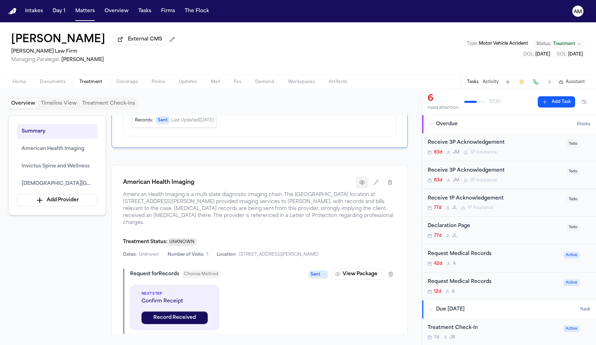
click at [363, 185] on icon "button" at bounding box center [363, 183] width 6 height 6
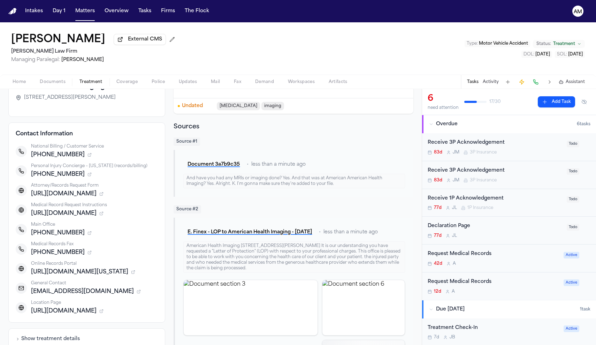
scroll to position [54, 0]
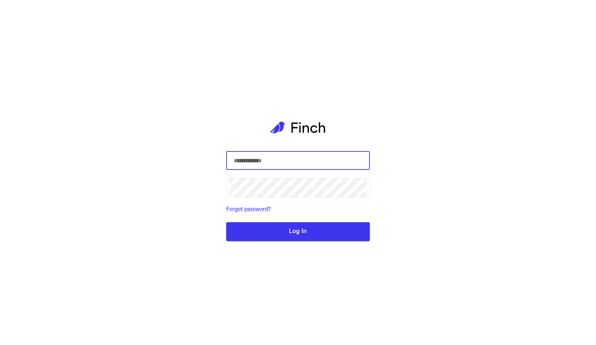
type input "**********"
click at [298, 231] on button "Log In" at bounding box center [298, 231] width 144 height 19
